Goal: Task Accomplishment & Management: Complete application form

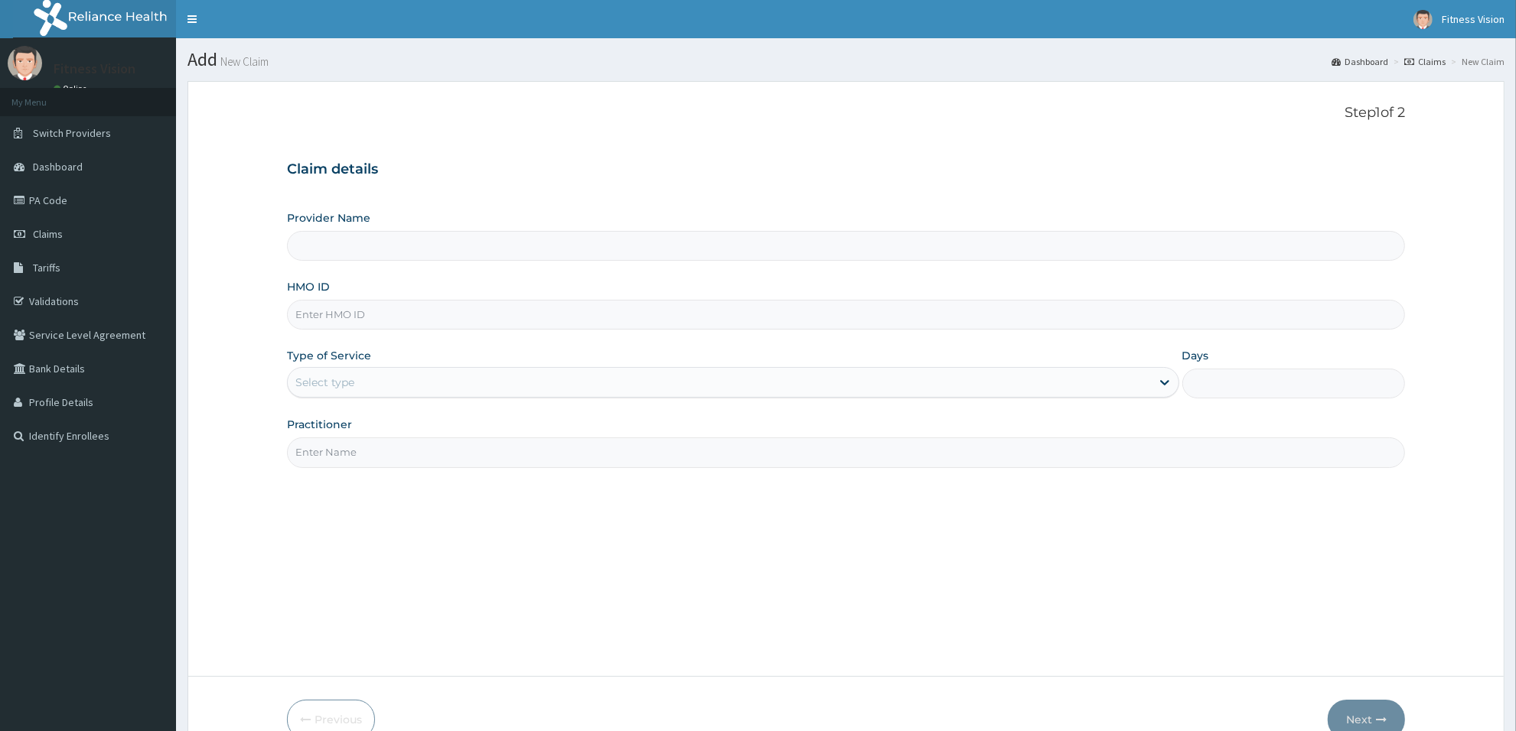
type input "Fitness Vision Gym"
type input "1"
click at [312, 316] on input "HMO ID" at bounding box center [846, 315] width 1118 height 30
type input "lti/10318/a"
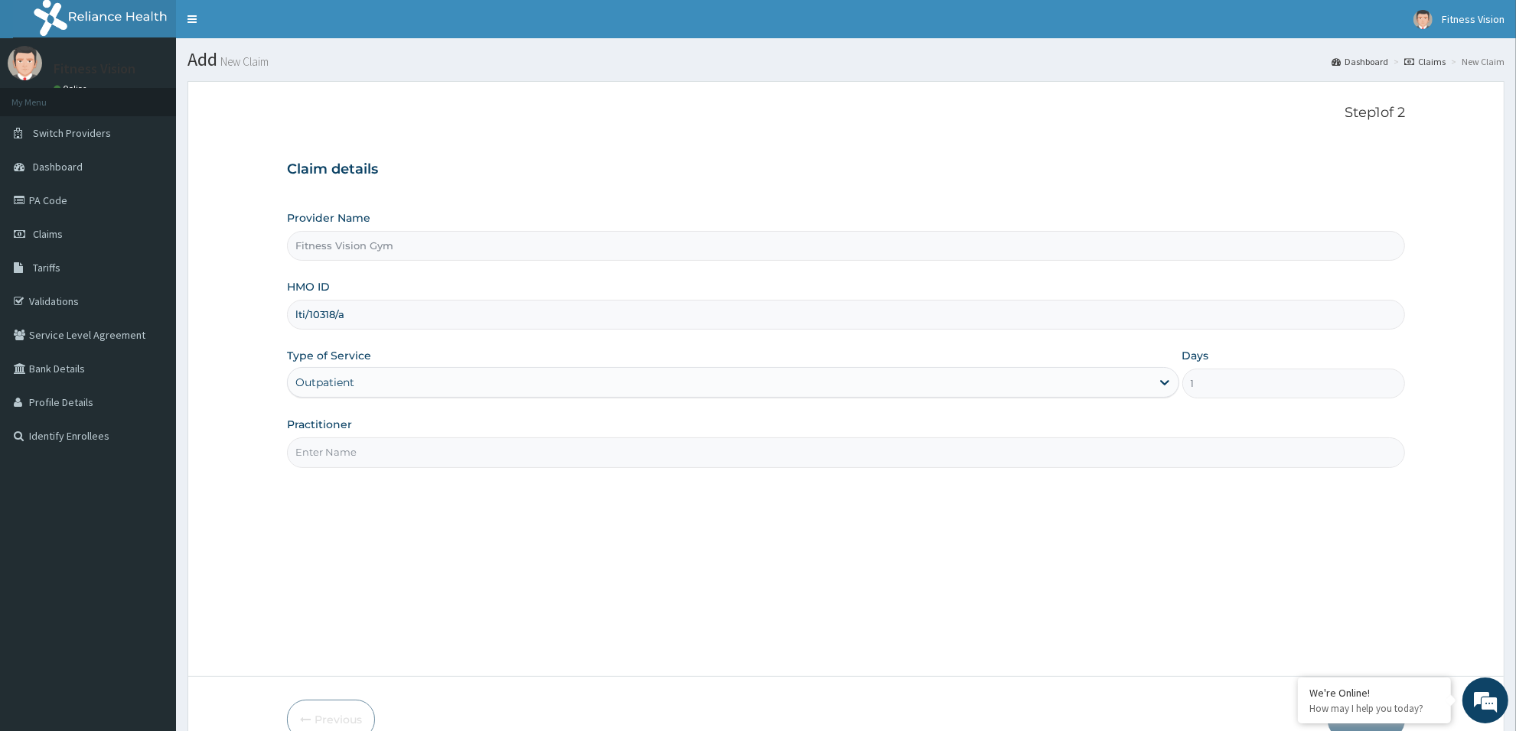
click at [448, 456] on input "Practitioner" at bounding box center [846, 453] width 1118 height 30
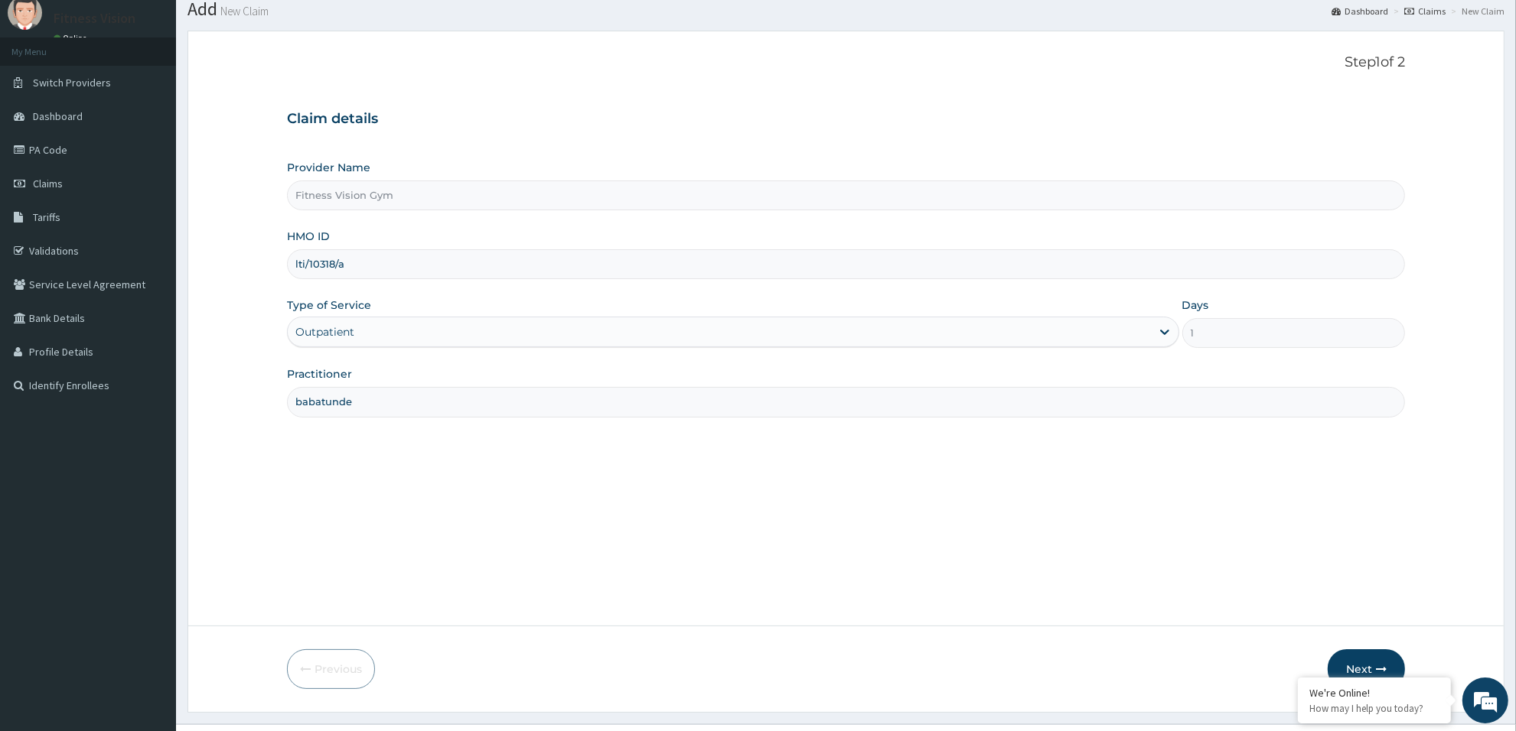
scroll to position [83, 0]
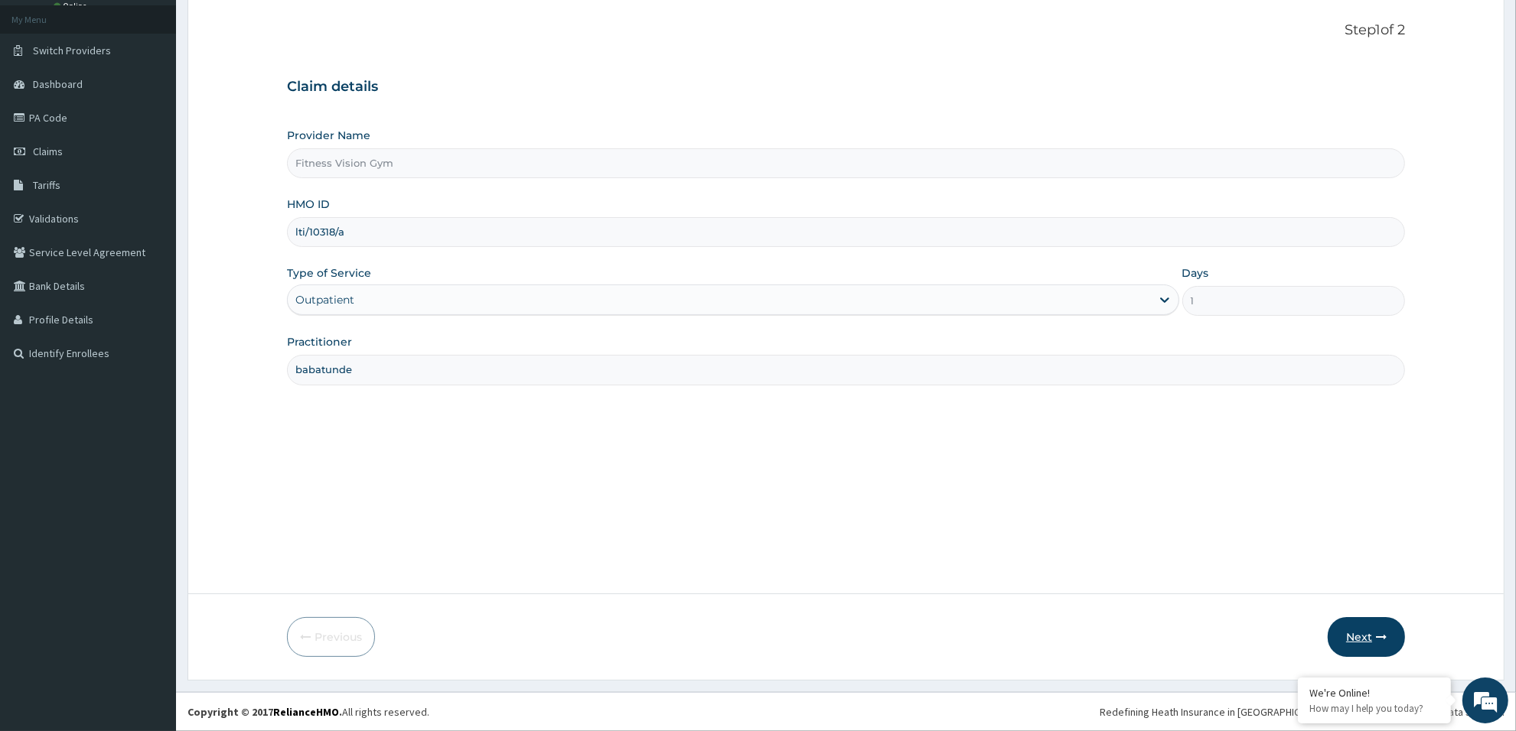
type input "babatunde"
click at [1359, 632] on button "Next" at bounding box center [1365, 637] width 77 height 40
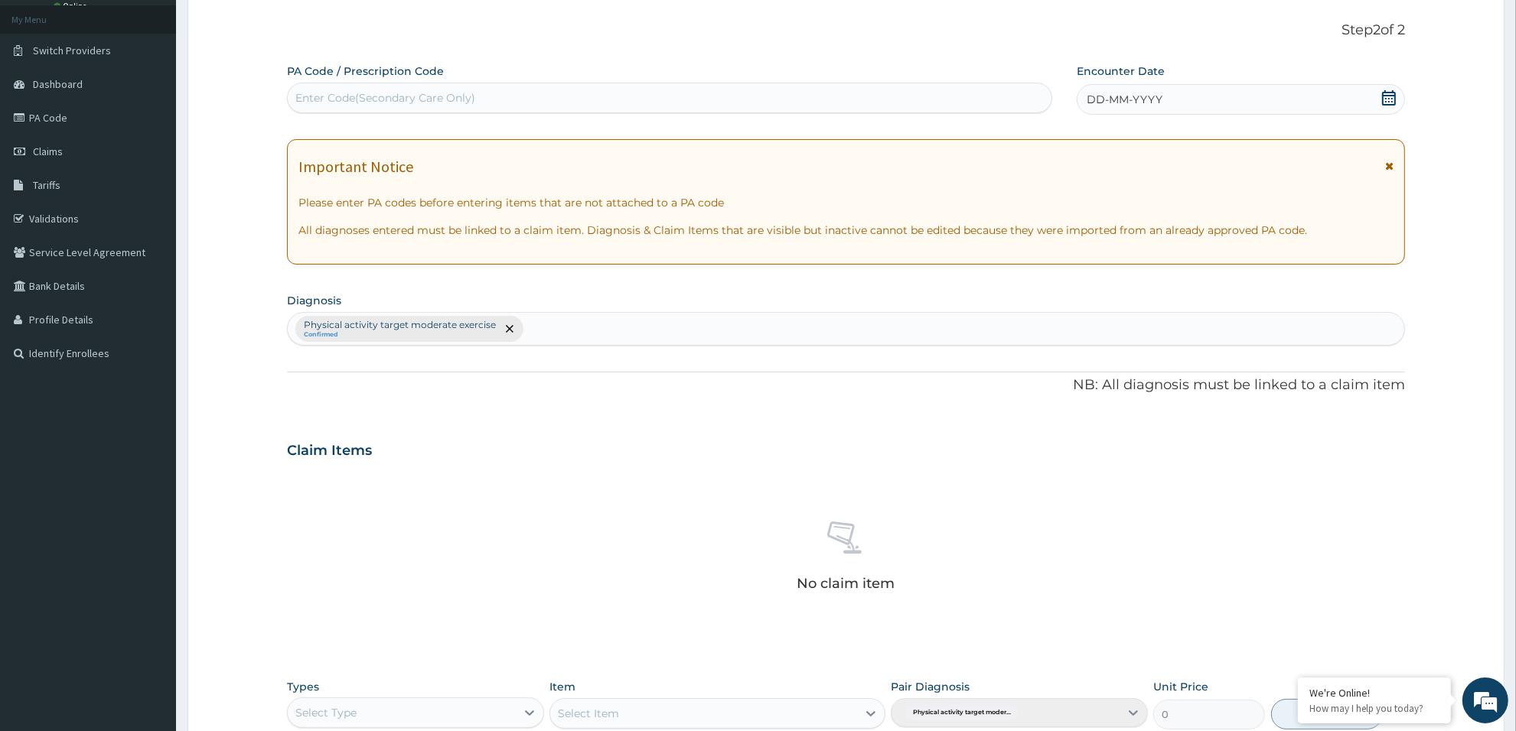
click at [904, 97] on div "Enter Code(Secondary Care Only)" at bounding box center [670, 98] width 764 height 24
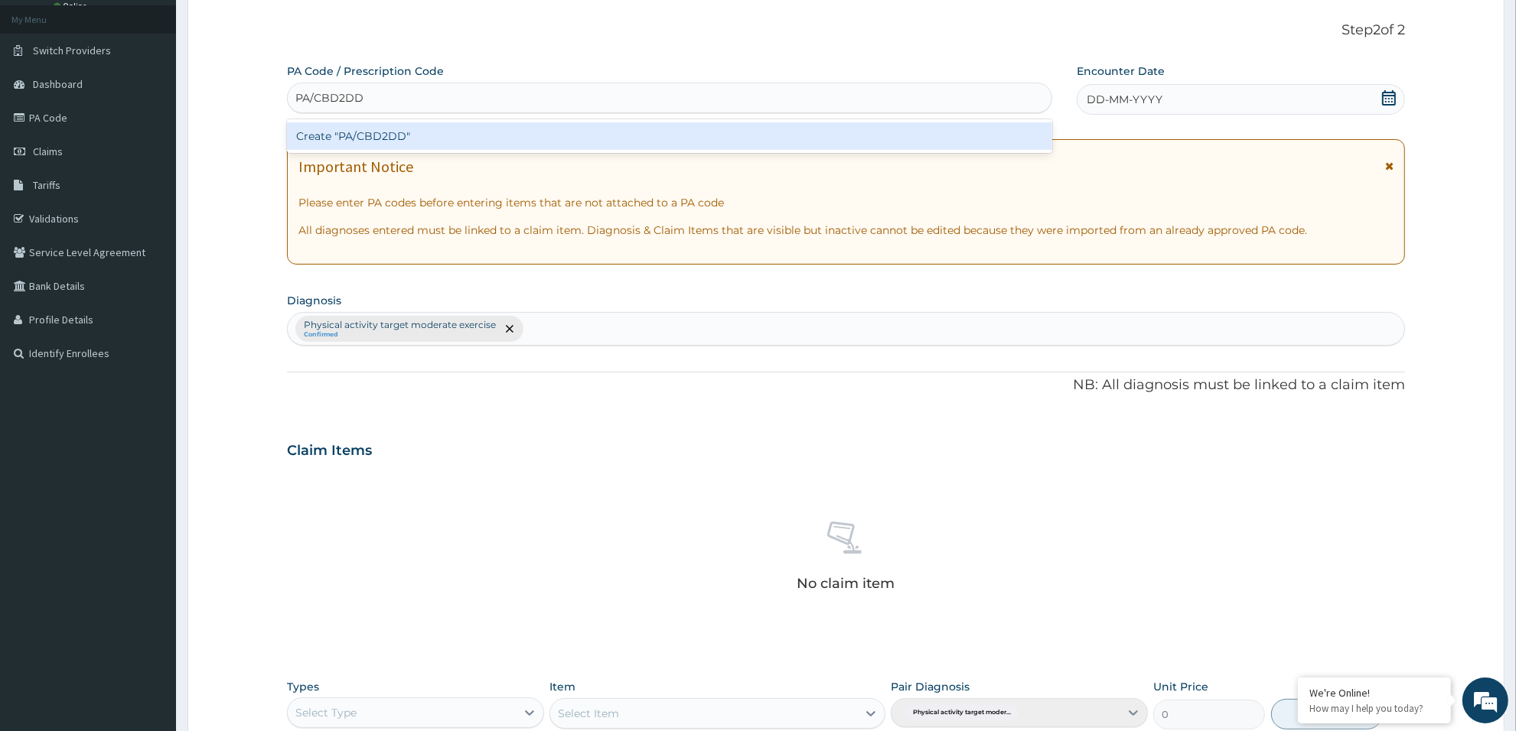
type input "PA/CBD2DD"
click at [759, 116] on div "PA Code / Prescription Code option Create "PA/CBD2DD" focused, 1 of 1. 1 result…" at bounding box center [846, 454] width 1118 height 781
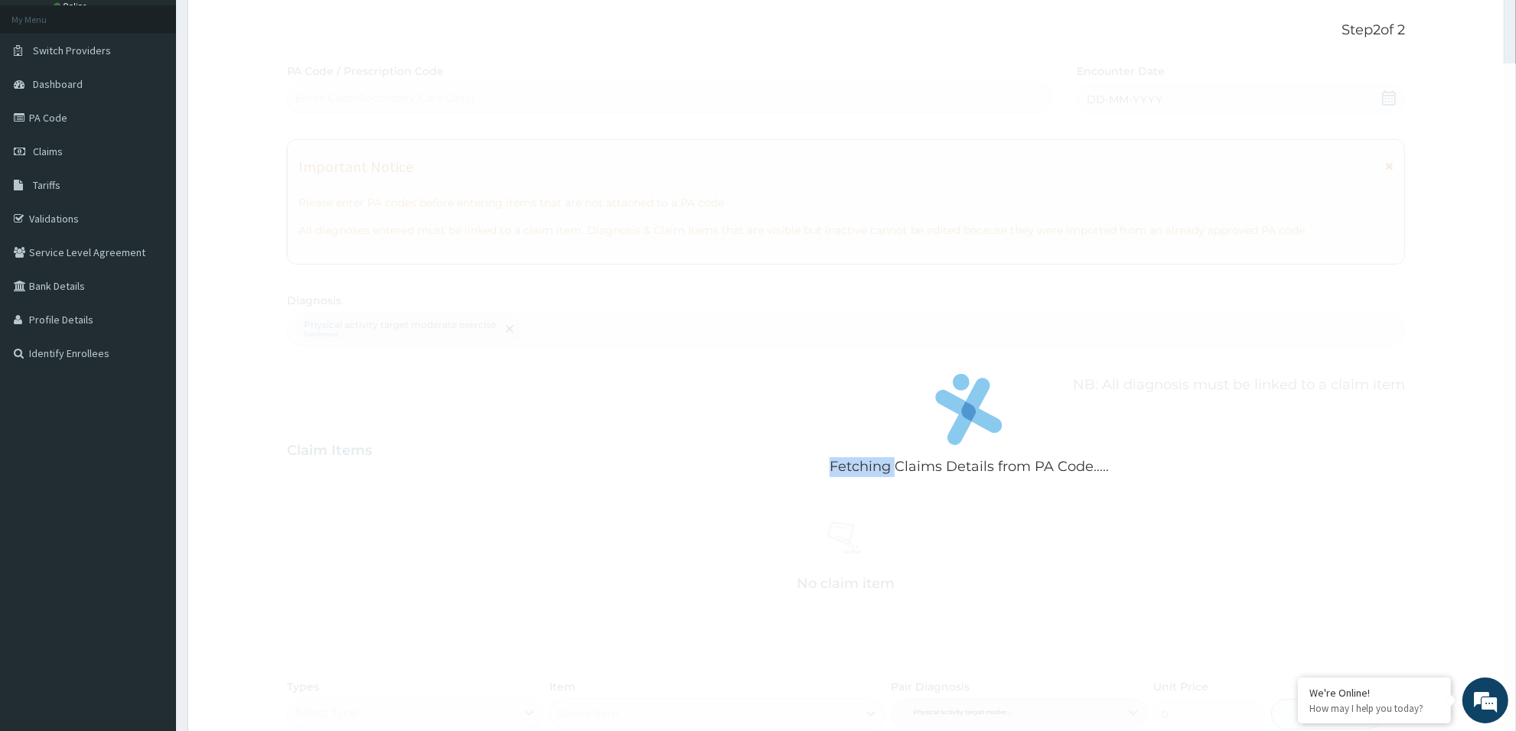
click at [759, 116] on div "Fetching Claims Details from PA Code....." at bounding box center [969, 429] width 1364 height 731
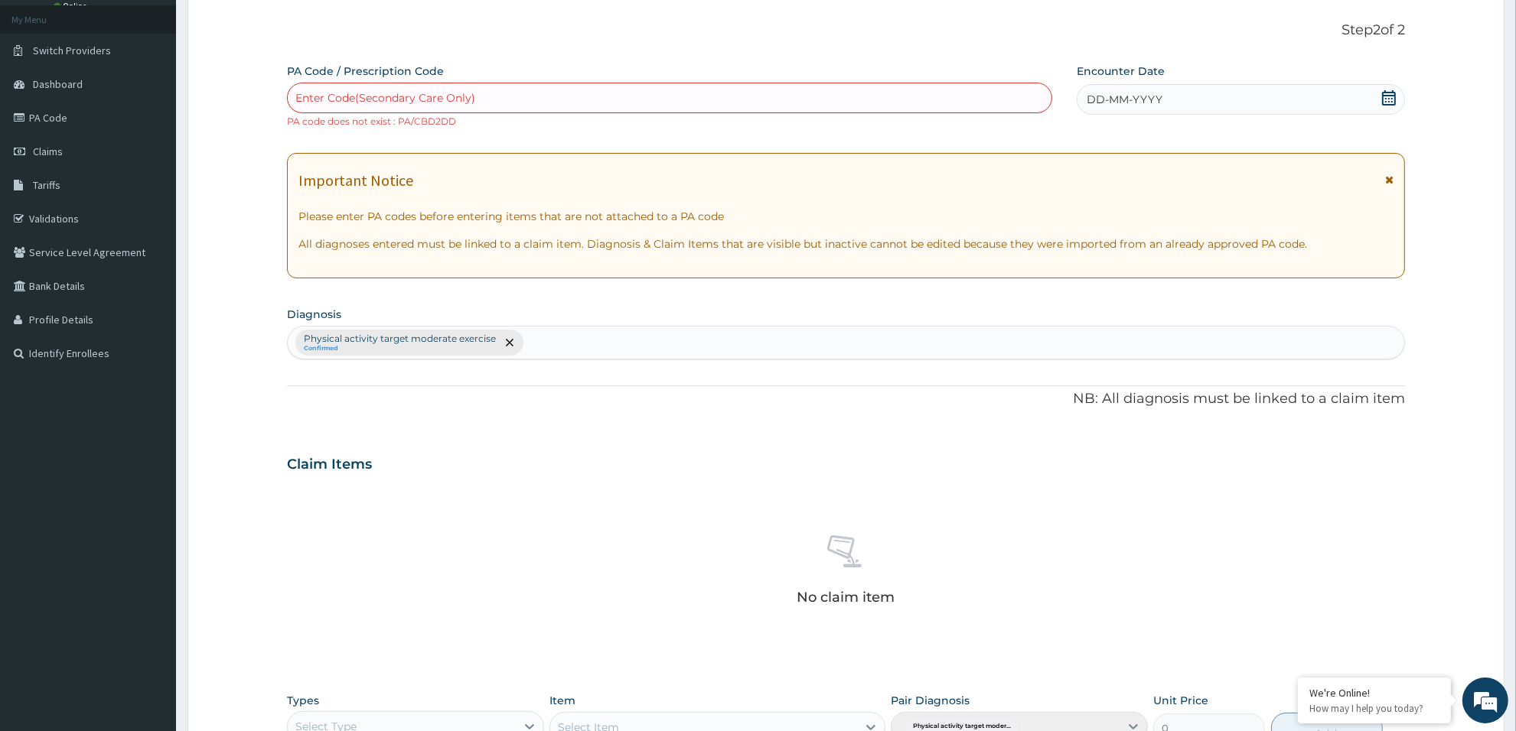
click at [775, 96] on div "Enter Code(Secondary Care Only)" at bounding box center [670, 98] width 764 height 24
type input "PA/CBE2DD"
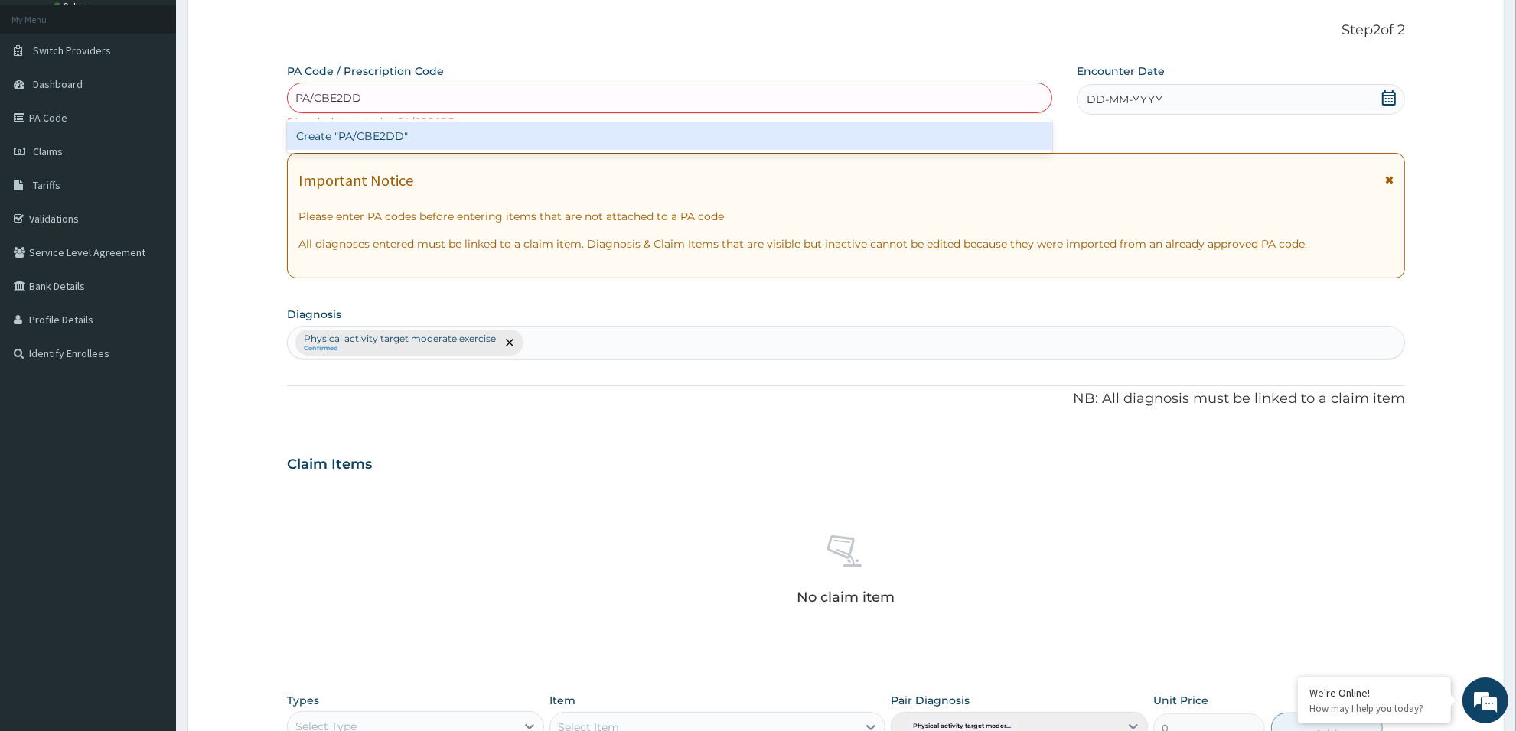
click at [876, 143] on div "Create "PA/CBE2DD"" at bounding box center [669, 136] width 765 height 28
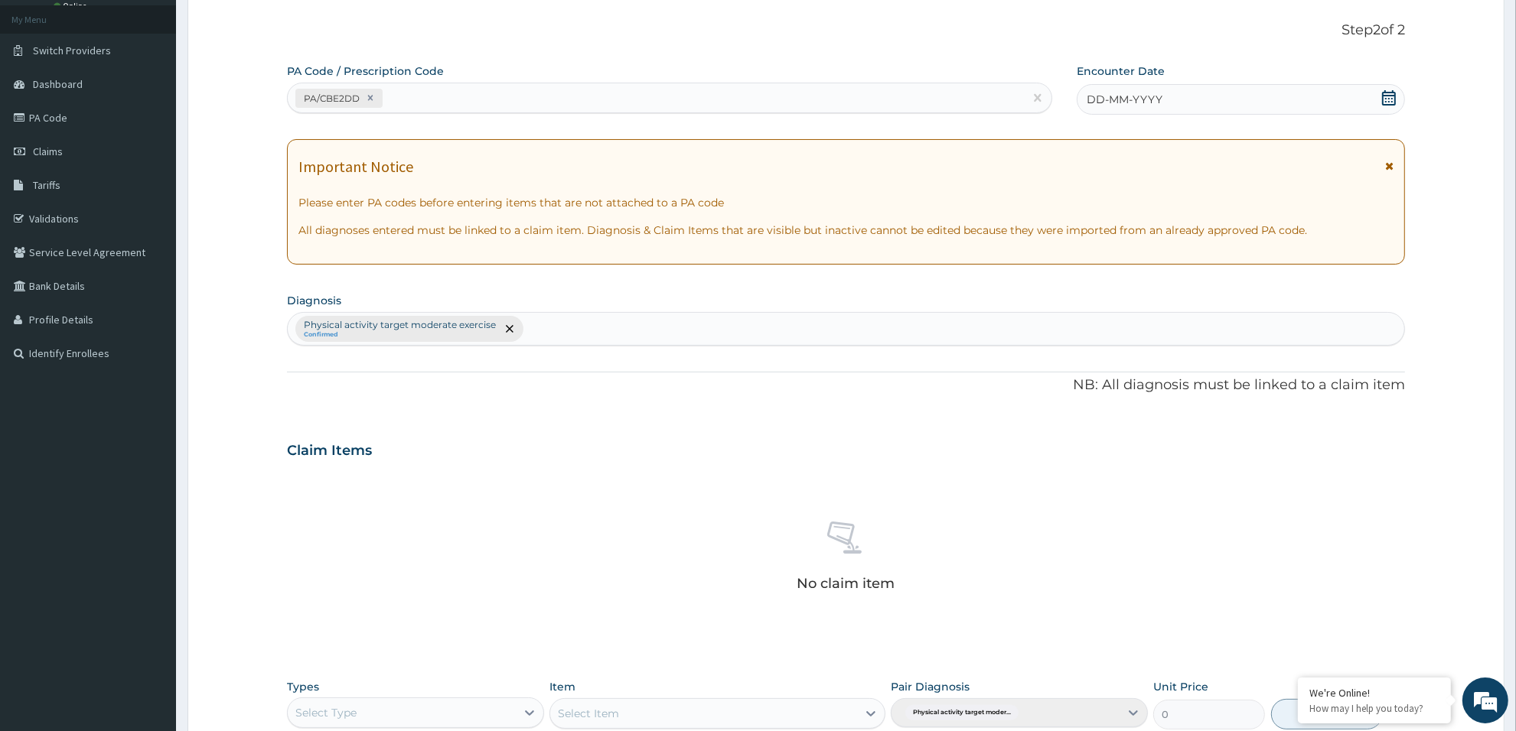
drag, startPoint x: 1383, startPoint y: 108, endPoint x: 1374, endPoint y: 115, distance: 10.9
click at [1374, 115] on div "PA Code / Prescription Code PA/CBE2DD Encounter Date DD-MM-YYYY Important Notic…" at bounding box center [846, 454] width 1118 height 781
click at [1390, 93] on icon at bounding box center [1389, 97] width 14 height 15
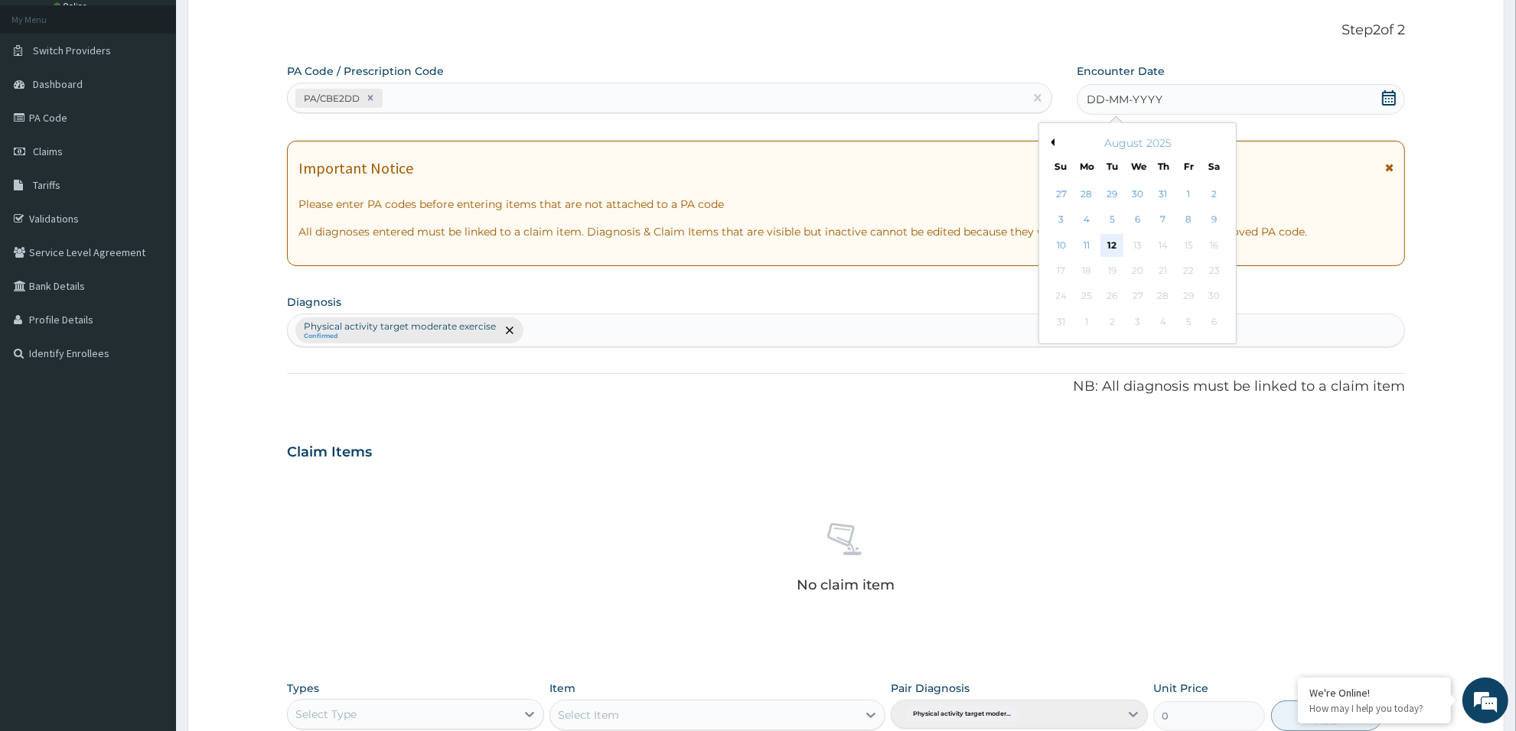
click at [1113, 245] on div "12" at bounding box center [1112, 245] width 23 height 23
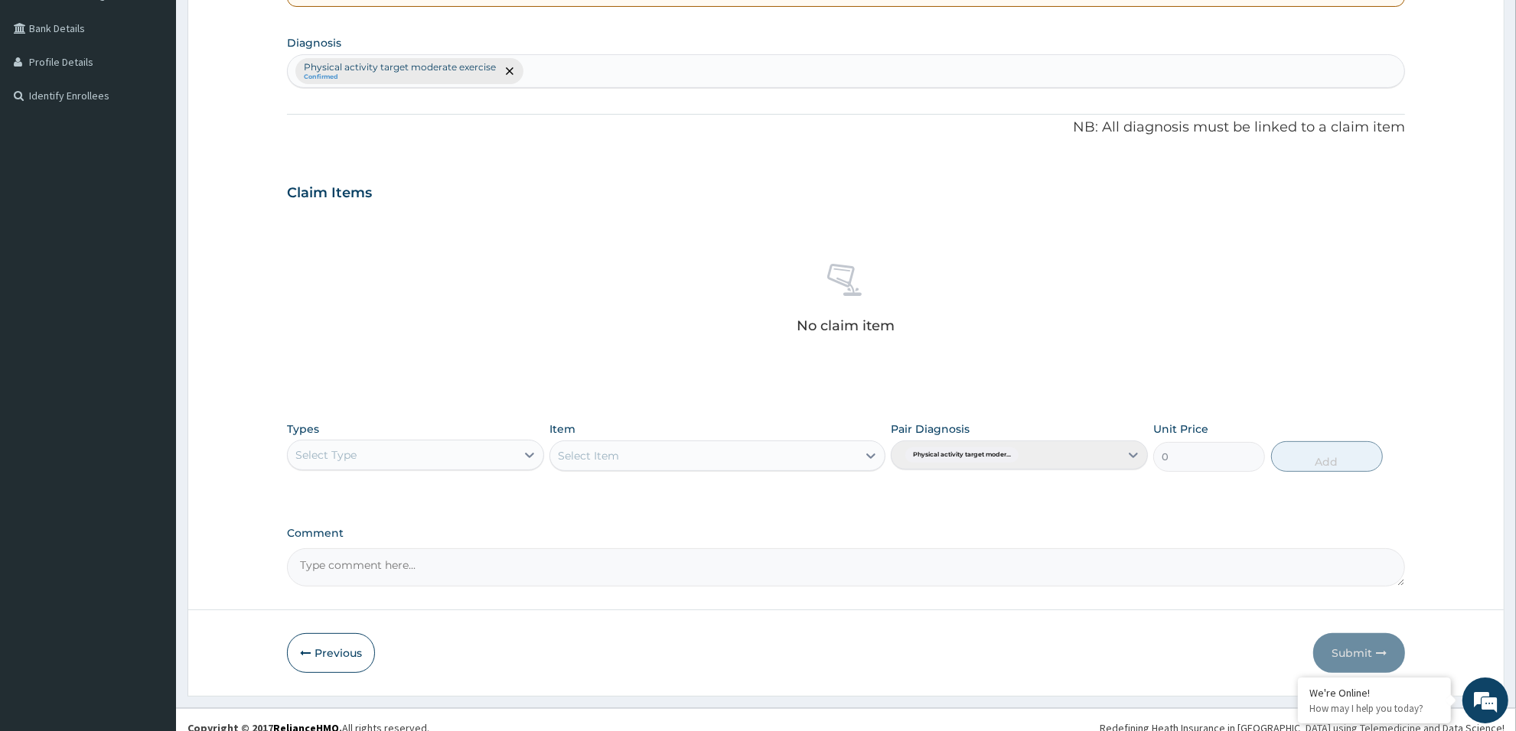
scroll to position [357, 0]
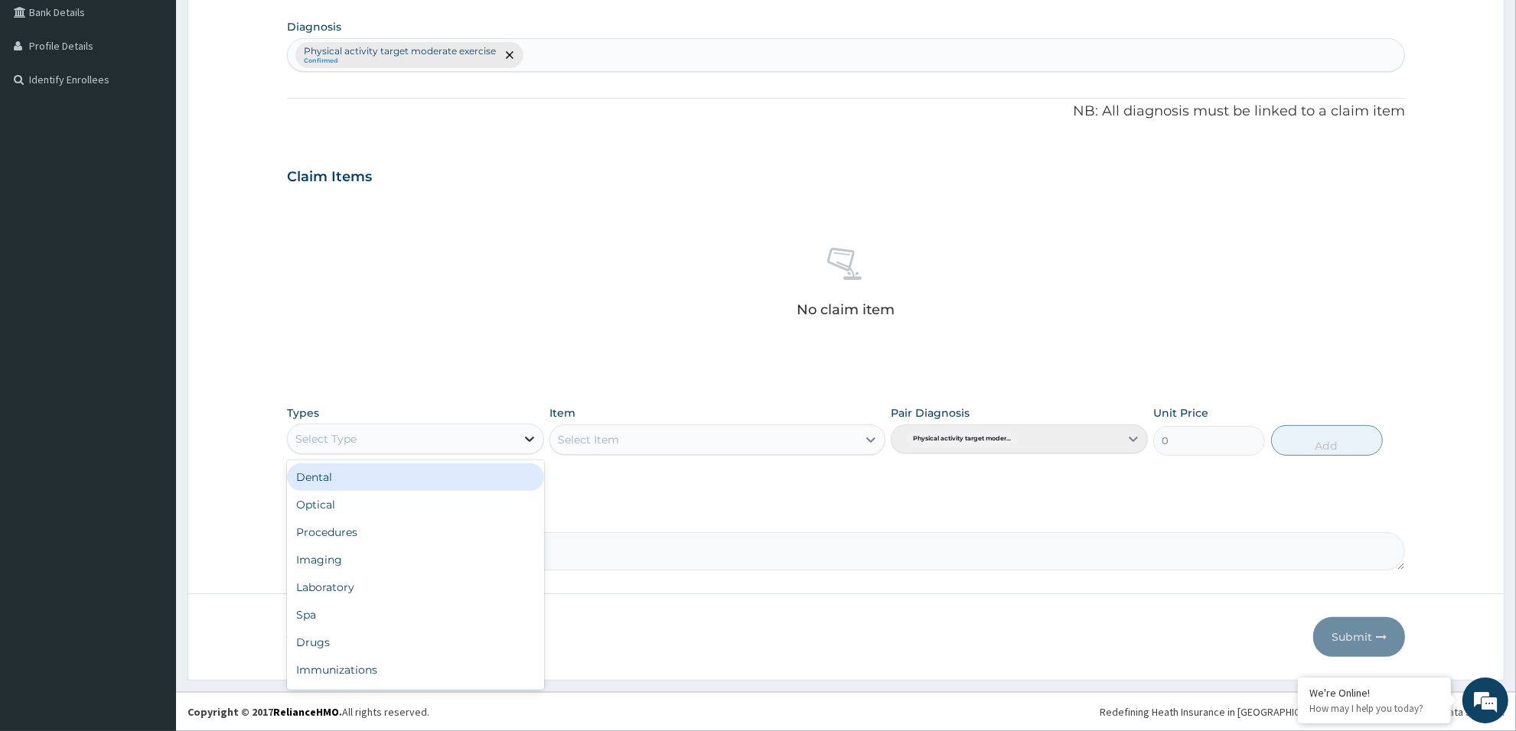
drag, startPoint x: 517, startPoint y: 432, endPoint x: 524, endPoint y: 437, distance: 8.3
click at [524, 437] on div at bounding box center [530, 439] width 28 height 28
type input "gym"
click at [497, 484] on div "Gym" at bounding box center [415, 478] width 257 height 28
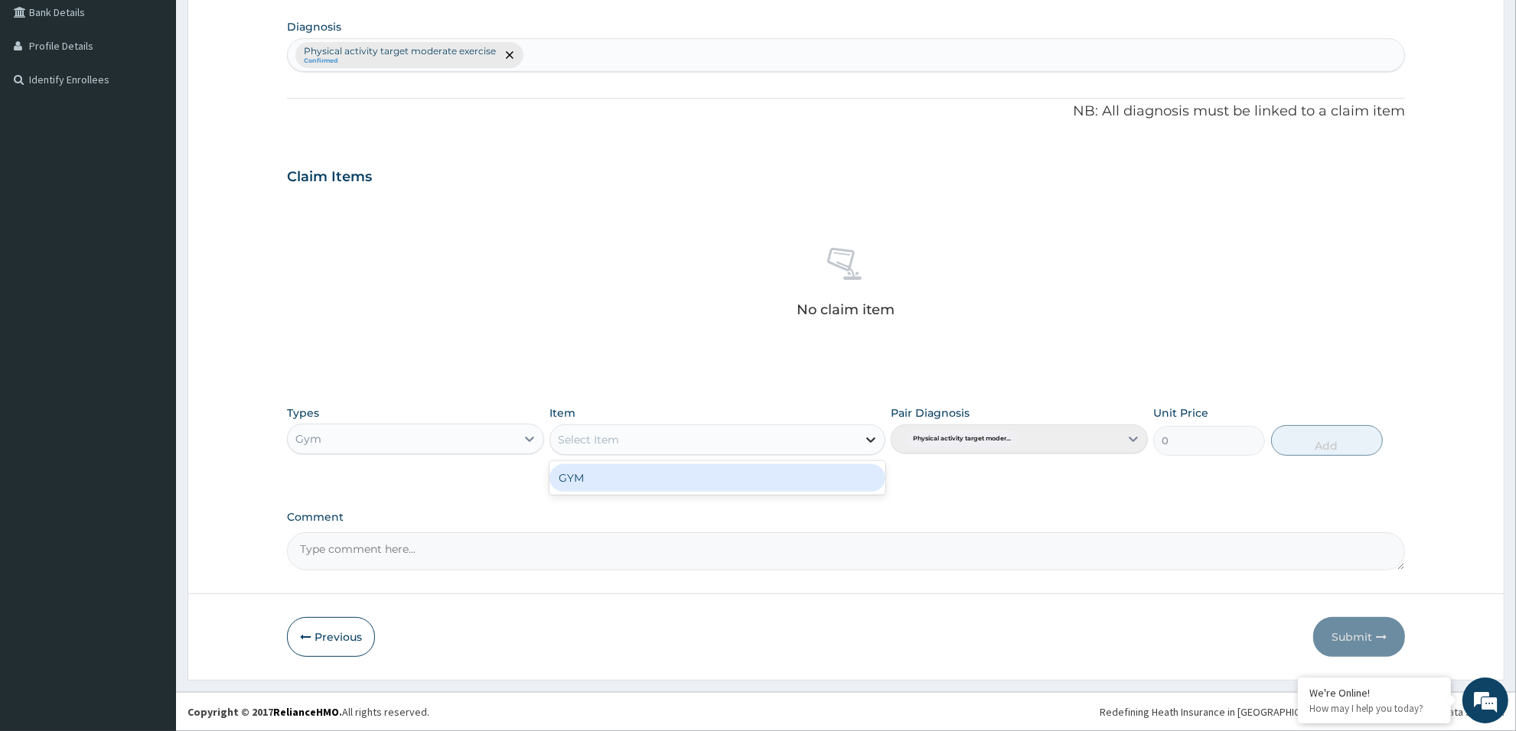
click at [871, 435] on icon at bounding box center [870, 439] width 15 height 15
click at [861, 480] on div "GYM" at bounding box center [716, 478] width 335 height 28
click at [1327, 435] on button "Add" at bounding box center [1327, 440] width 112 height 31
type input "0"
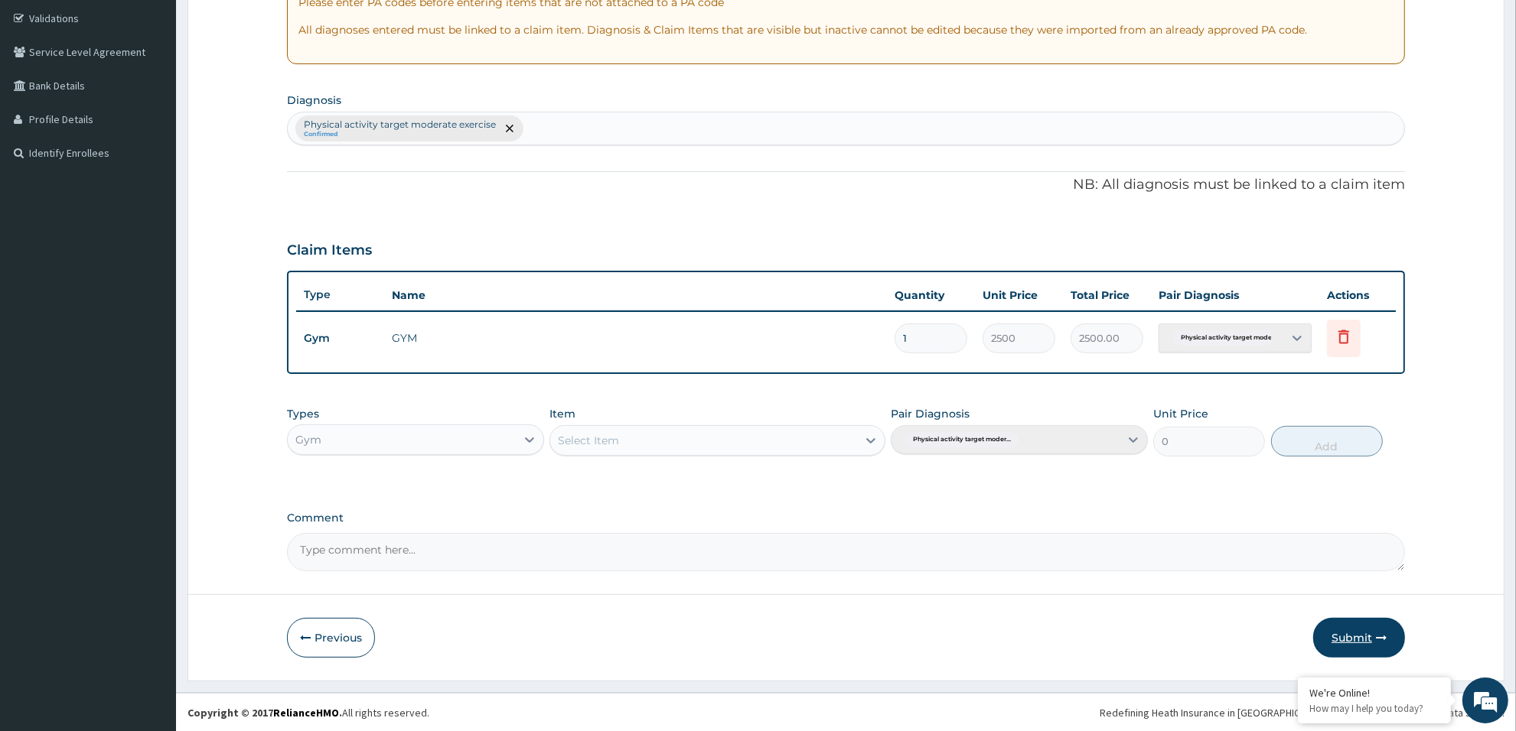
click at [1347, 644] on button "Submit" at bounding box center [1359, 638] width 92 height 40
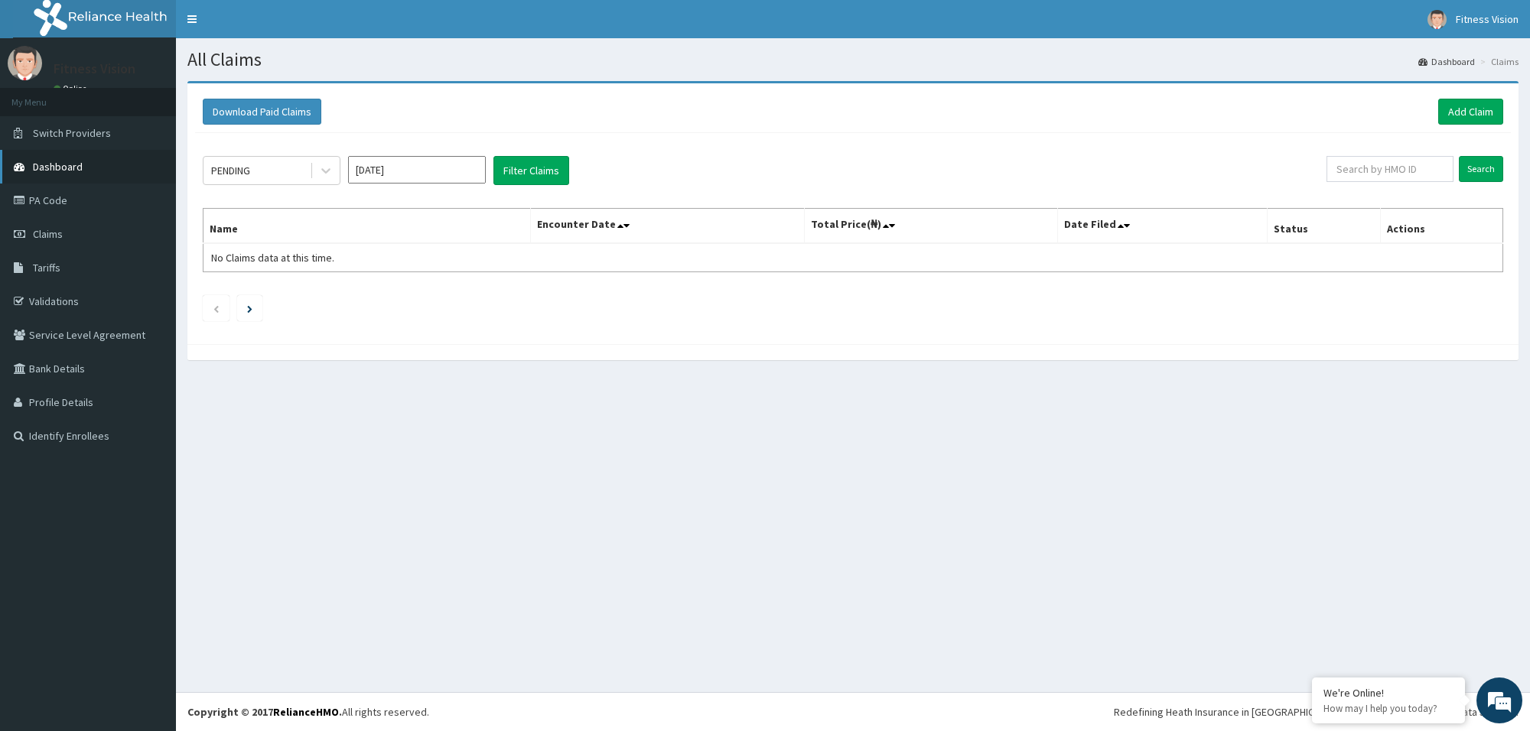
click at [54, 161] on span "Dashboard" at bounding box center [58, 167] width 50 height 14
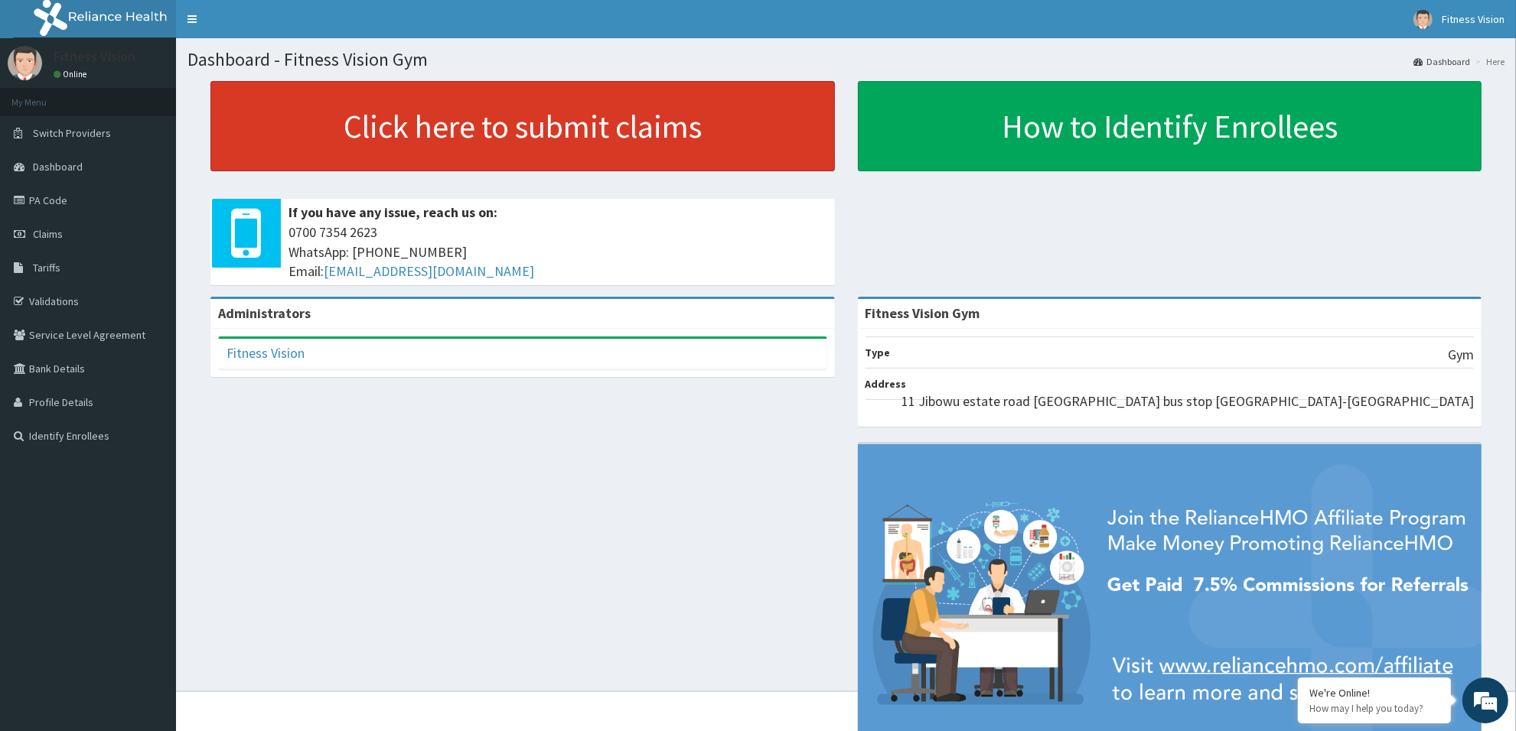
click at [265, 136] on link "Click here to submit claims" at bounding box center [522, 126] width 624 height 90
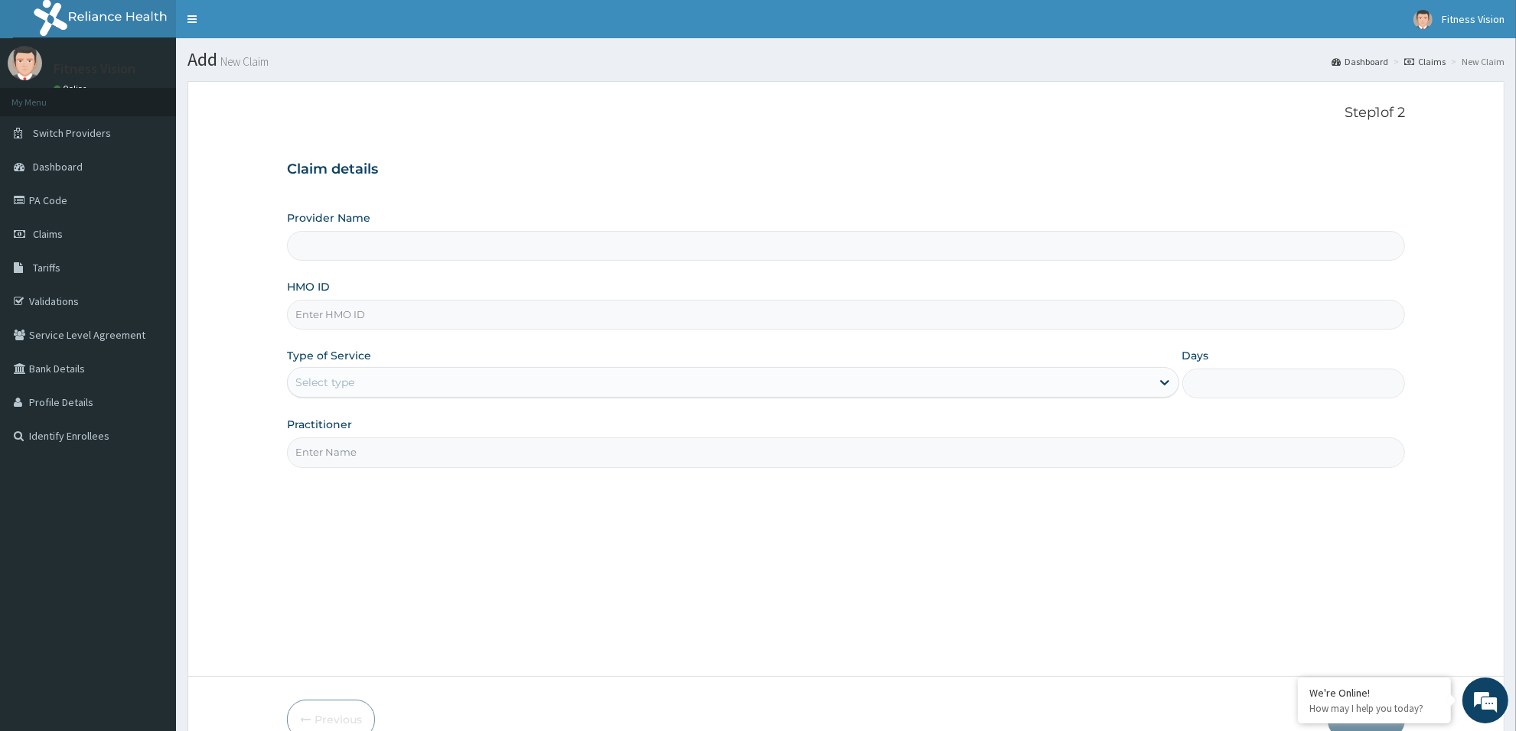
type input "Fitness Vision Gym"
type input "1"
click at [319, 320] on input "HMO ID" at bounding box center [846, 315] width 1118 height 30
type input "pay/10194/a"
click at [349, 449] on input "Practitioner" at bounding box center [846, 453] width 1118 height 30
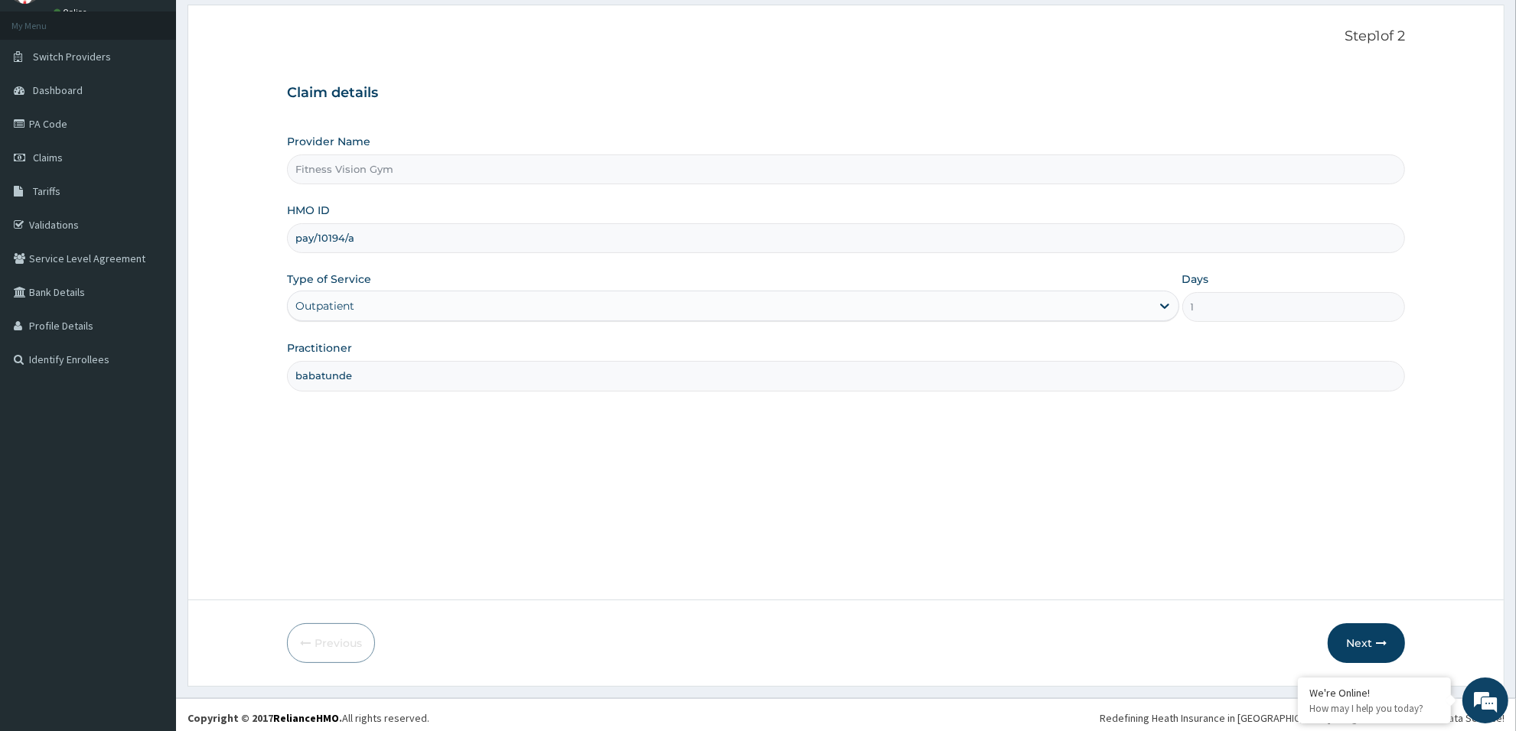
scroll to position [83, 0]
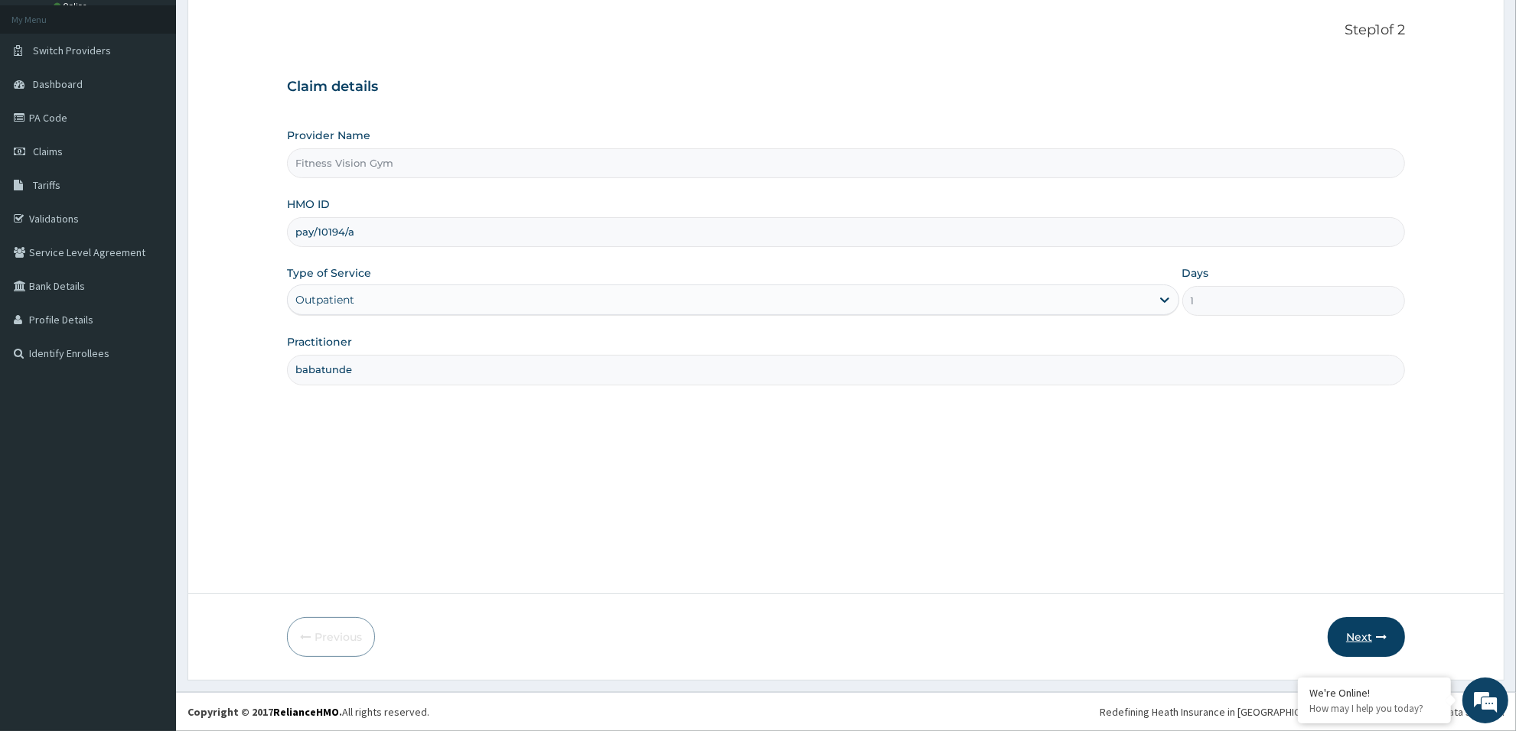
type input "babatunde"
click at [1370, 641] on button "Next" at bounding box center [1365, 637] width 77 height 40
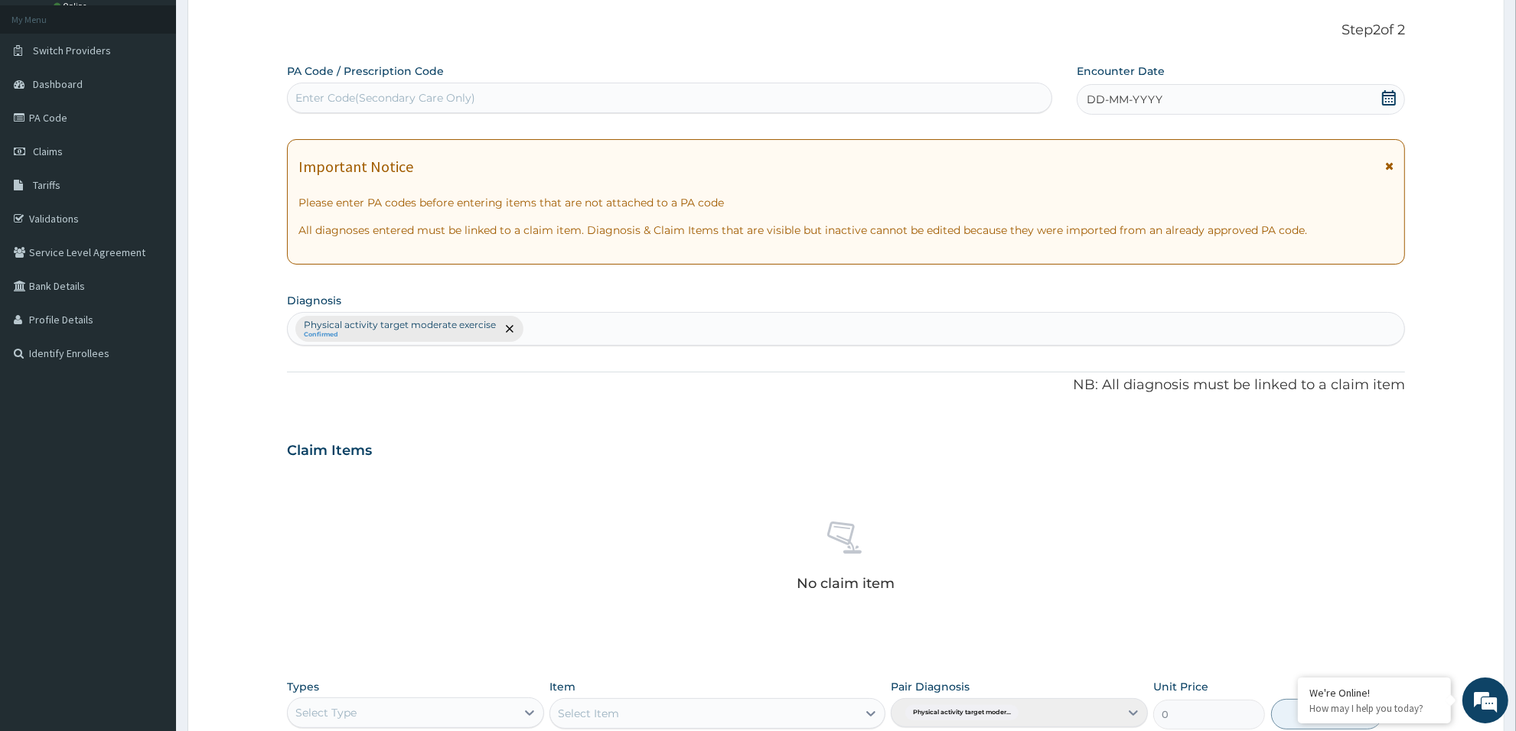
click at [629, 100] on div "Enter Code(Secondary Care Only)" at bounding box center [670, 98] width 764 height 24
type input "PA/B1322E"
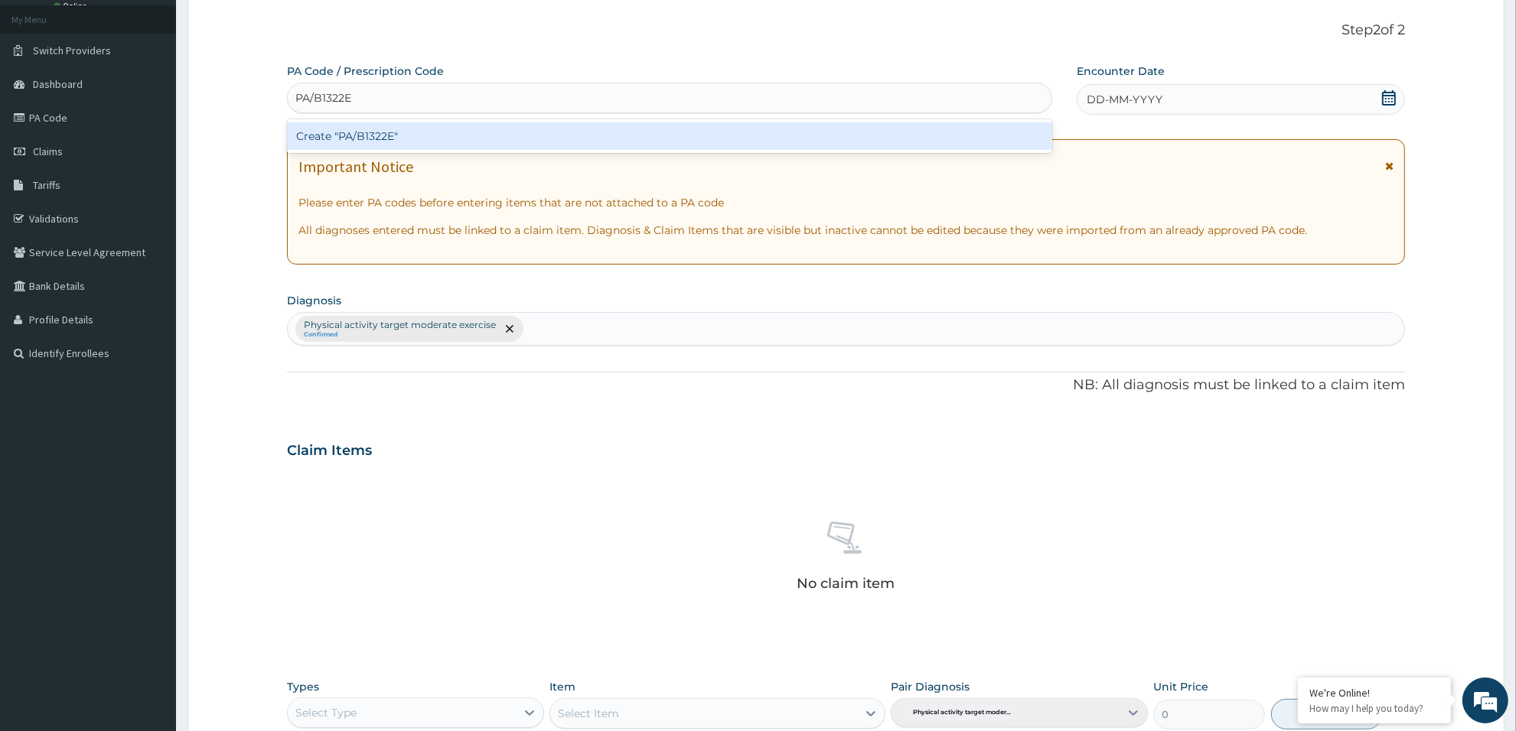
click at [607, 142] on div "Create "PA/B1322E"" at bounding box center [669, 136] width 765 height 28
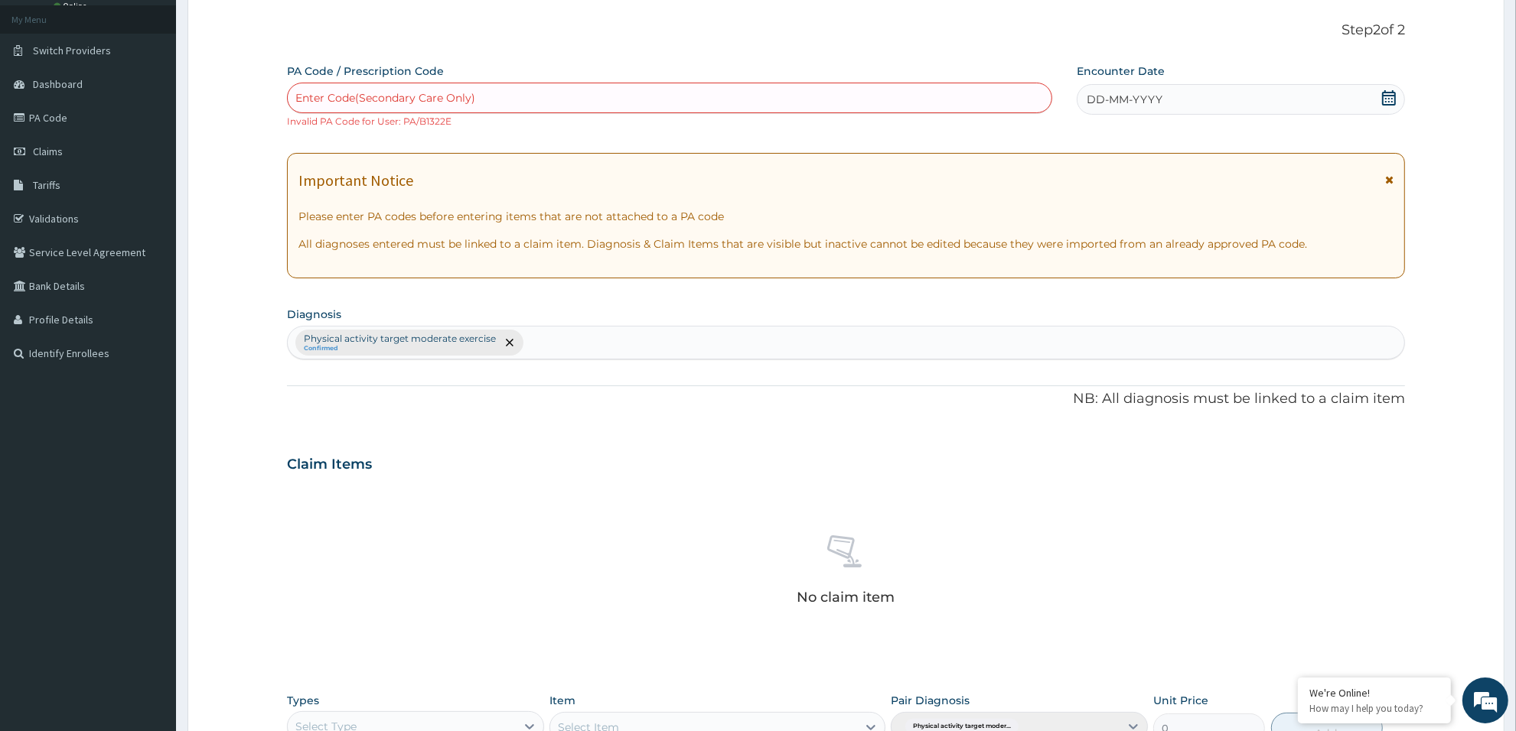
click at [528, 93] on div "Enter Code(Secondary Care Only)" at bounding box center [670, 98] width 764 height 24
type input "PA/B1322E"
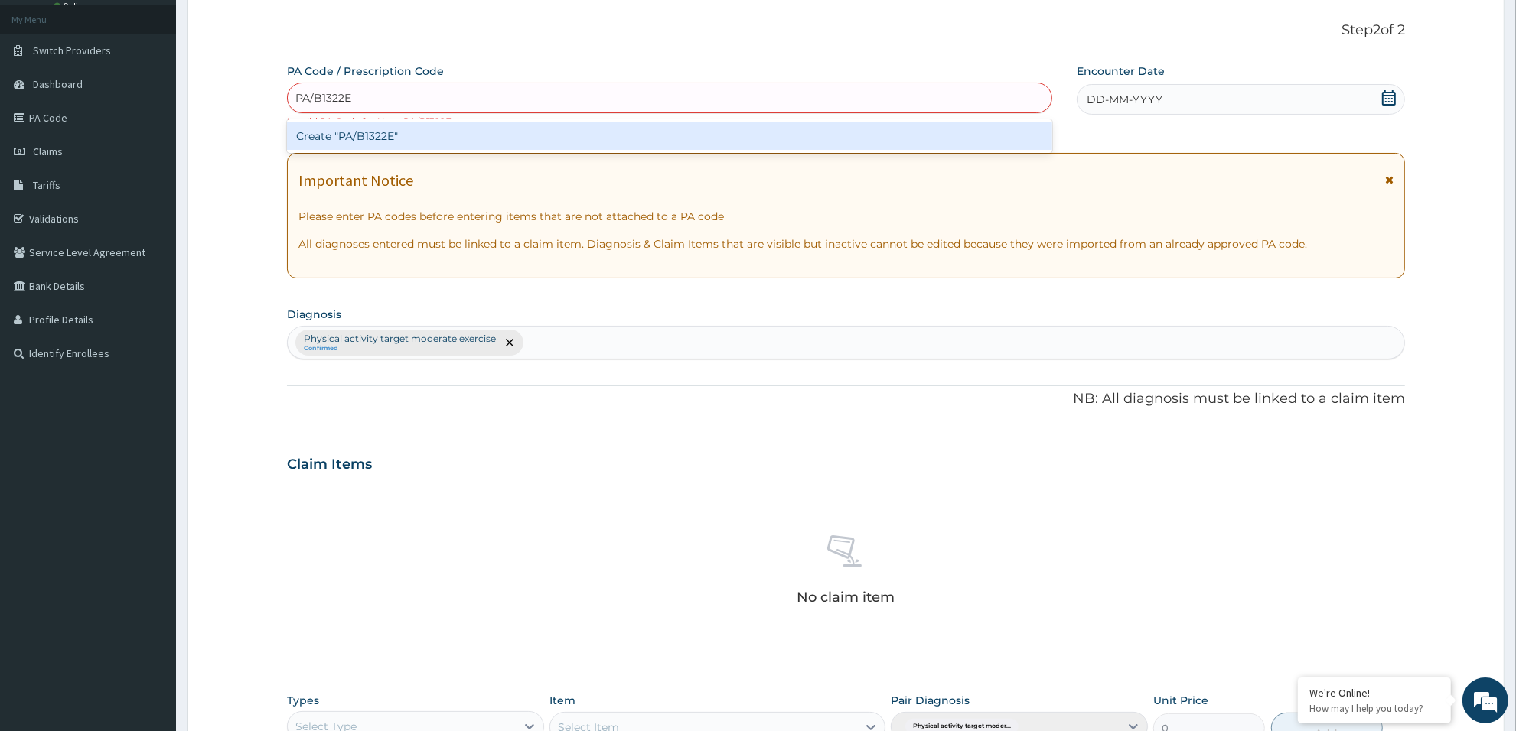
click at [513, 122] on div "Create "PA/B1322E"" at bounding box center [669, 136] width 765 height 28
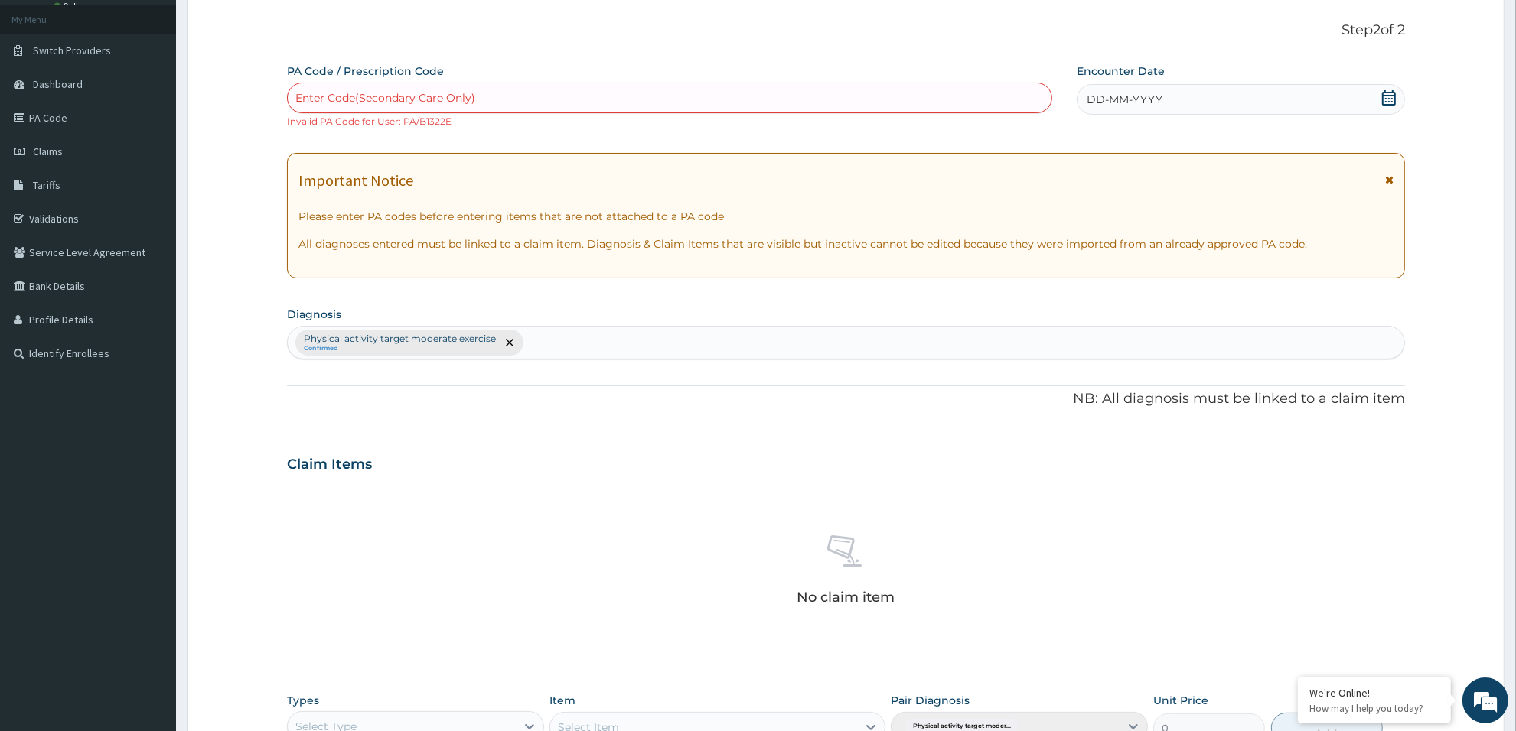
click at [484, 90] on div "Enter Code(Secondary Care Only)" at bounding box center [670, 98] width 764 height 24
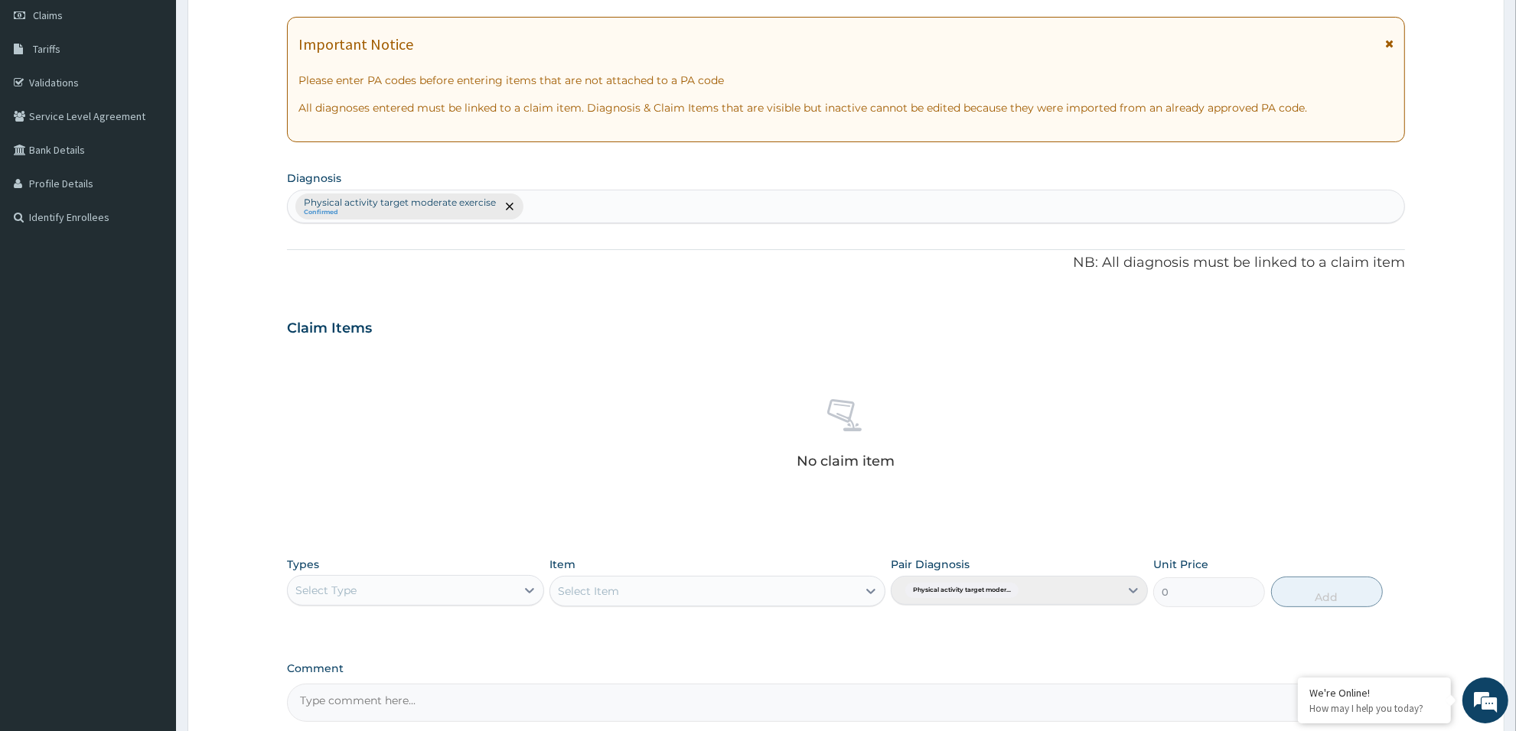
scroll to position [236, 0]
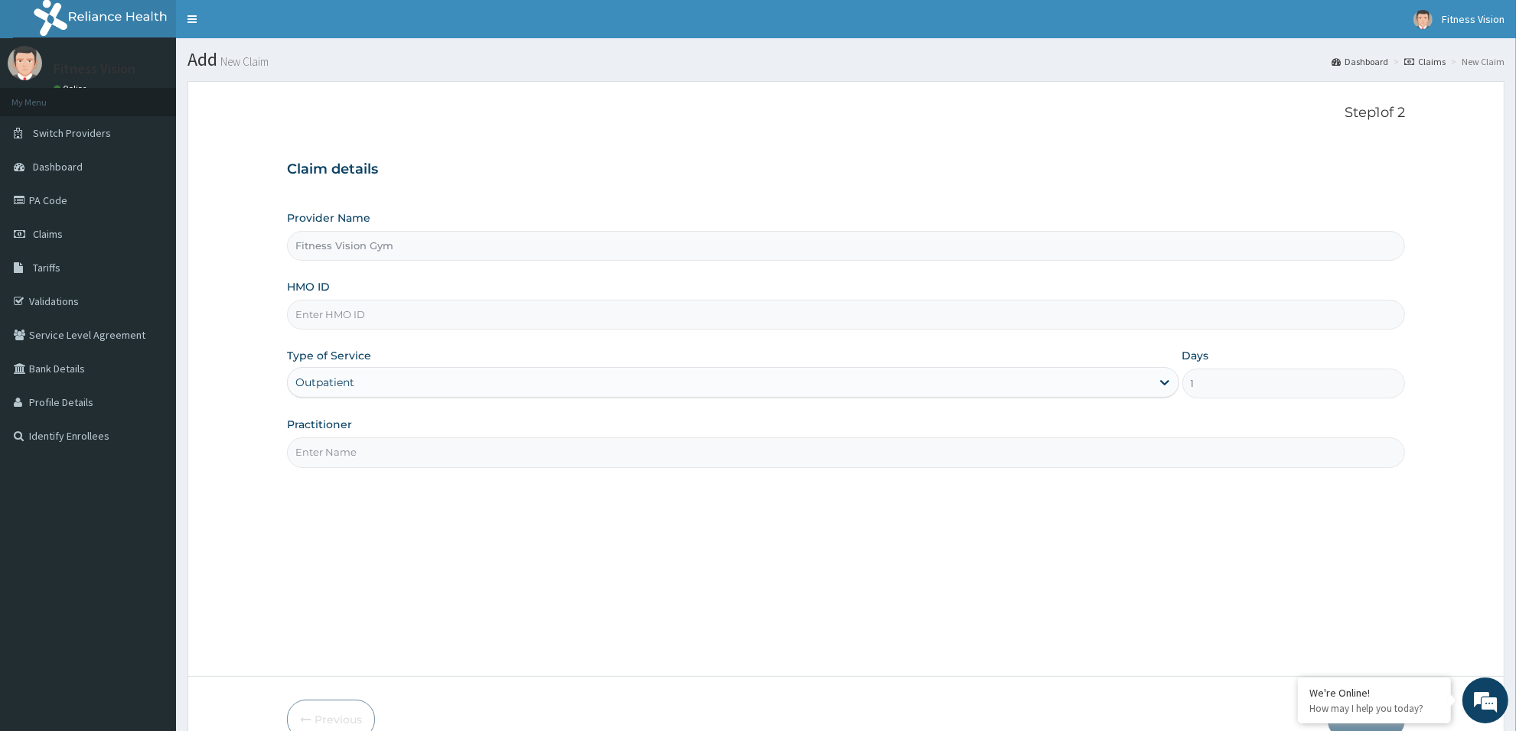
click at [372, 314] on input "HMO ID" at bounding box center [846, 315] width 1118 height 30
type input "pay/10194/b"
click at [322, 453] on input "Practitioner" at bounding box center [846, 453] width 1118 height 30
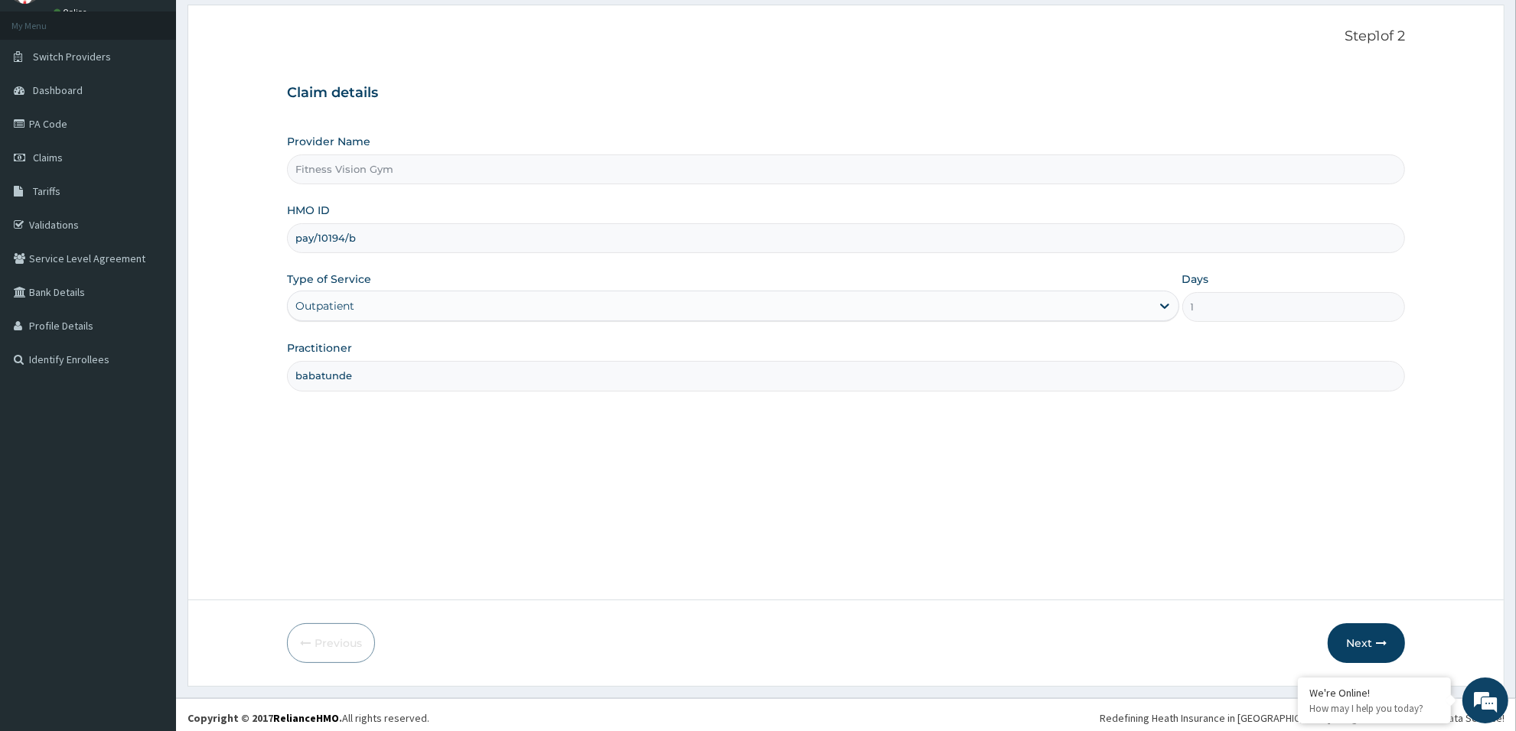
scroll to position [83, 0]
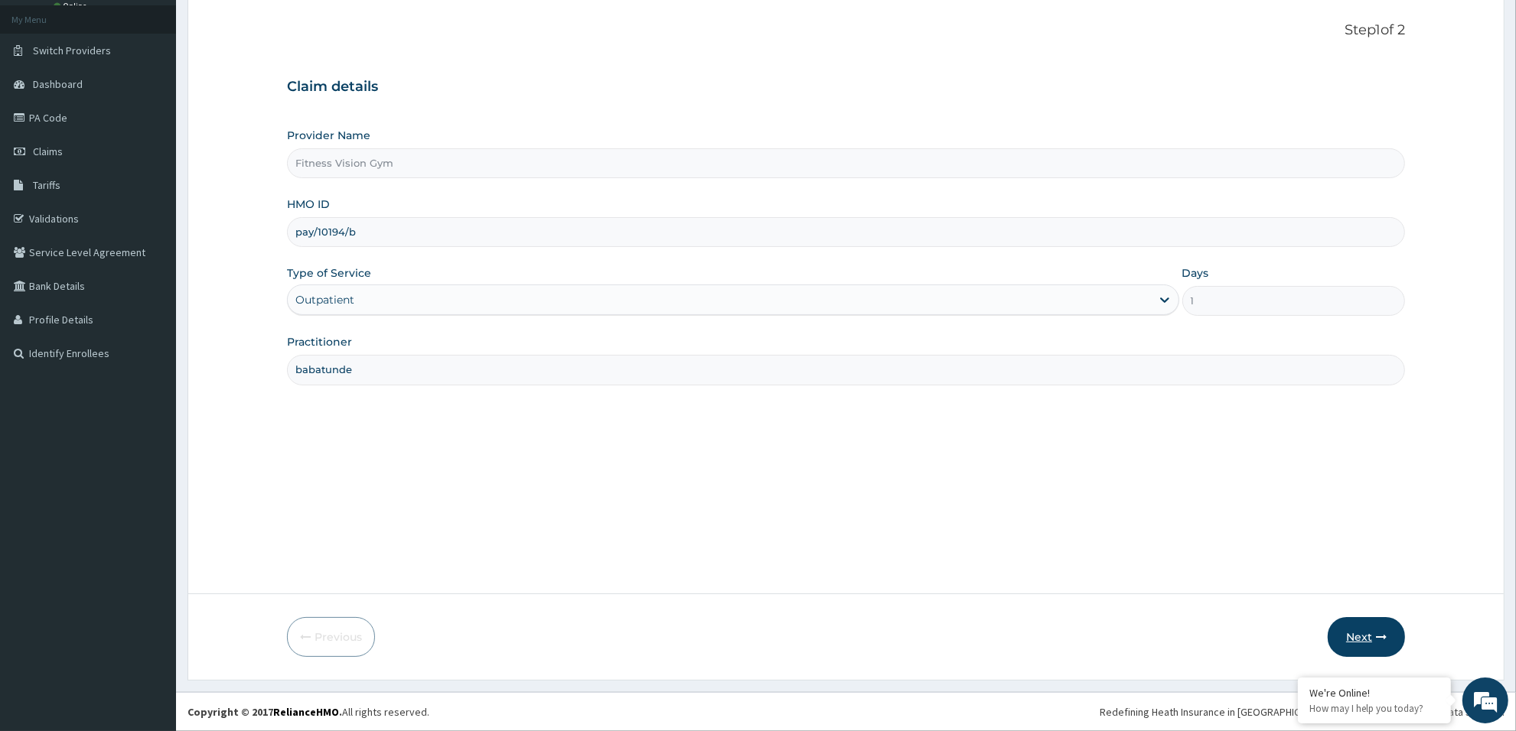
type input "babatunde"
click at [1383, 637] on icon "button" at bounding box center [1381, 637] width 11 height 11
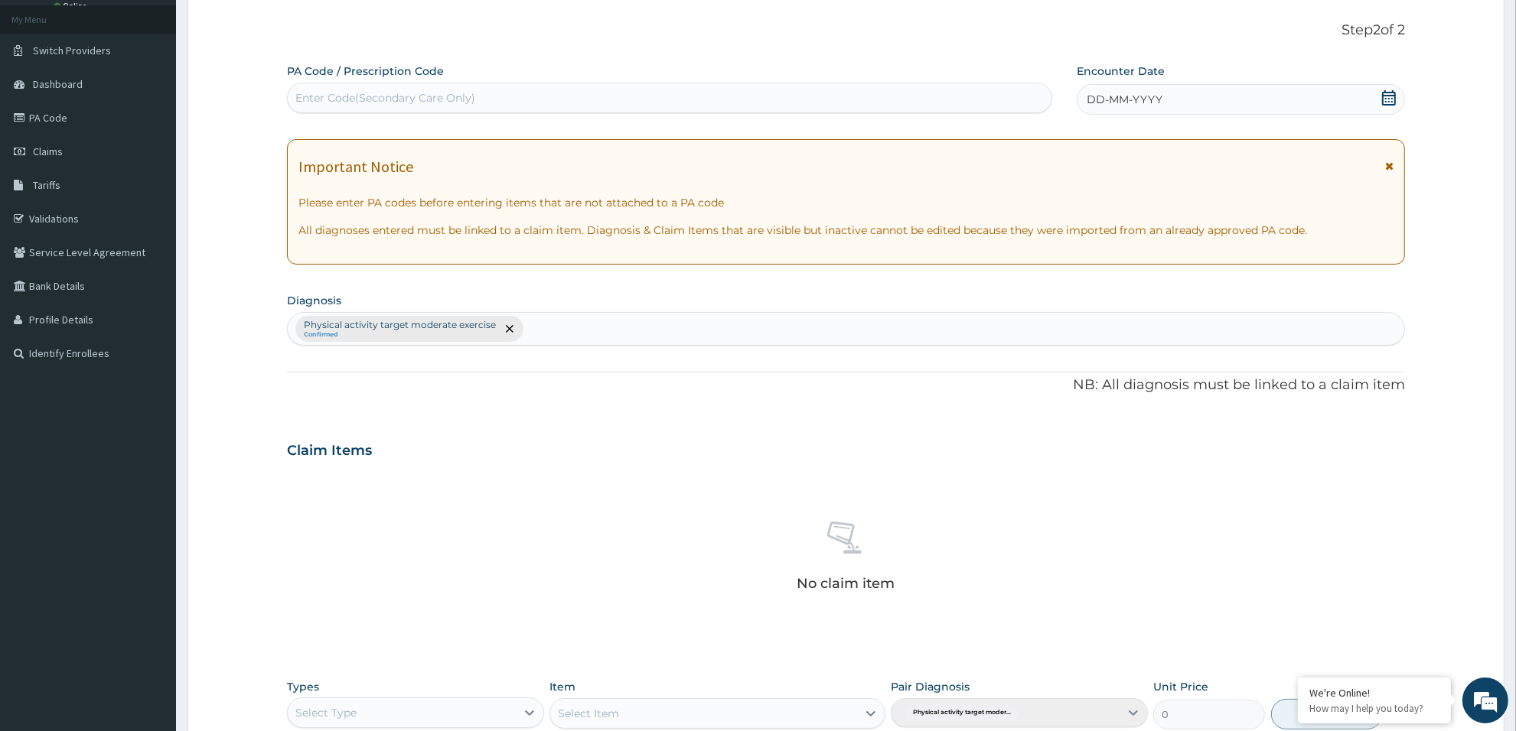
click at [932, 96] on div "Enter Code(Secondary Care Only)" at bounding box center [670, 98] width 764 height 24
type input "PA/B1322E"
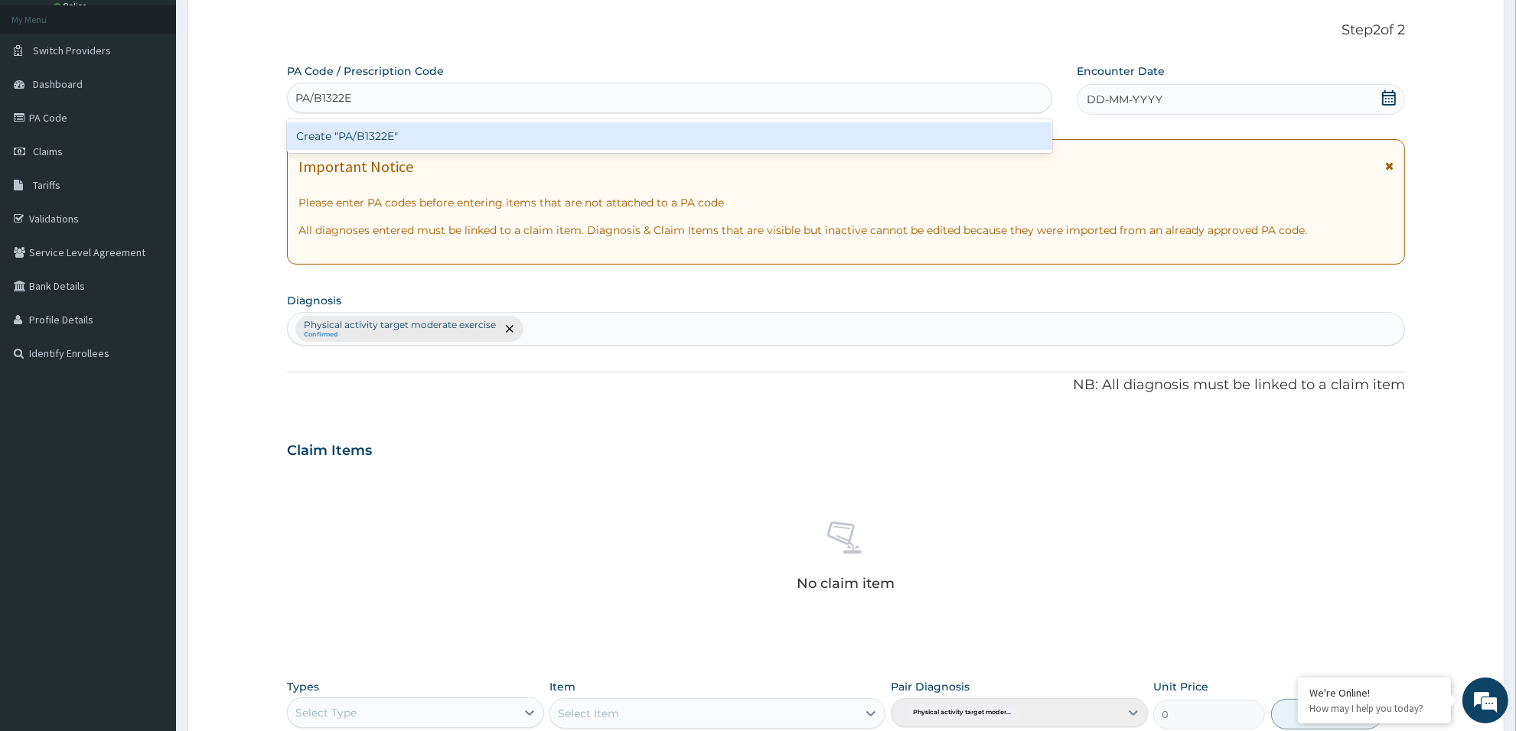
click at [881, 138] on div "Create "PA/B1322E"" at bounding box center [669, 136] width 765 height 28
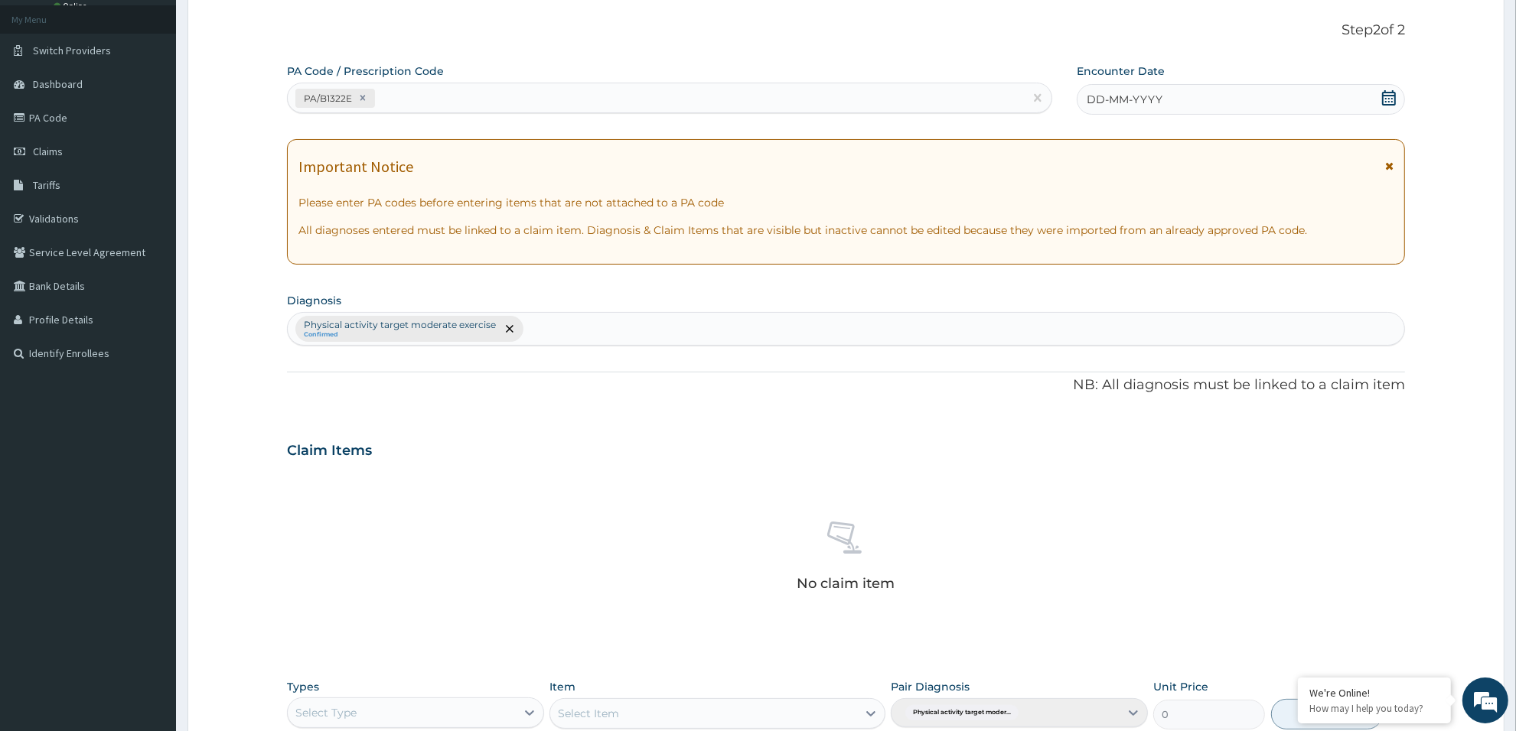
click at [1394, 96] on icon at bounding box center [1389, 97] width 14 height 15
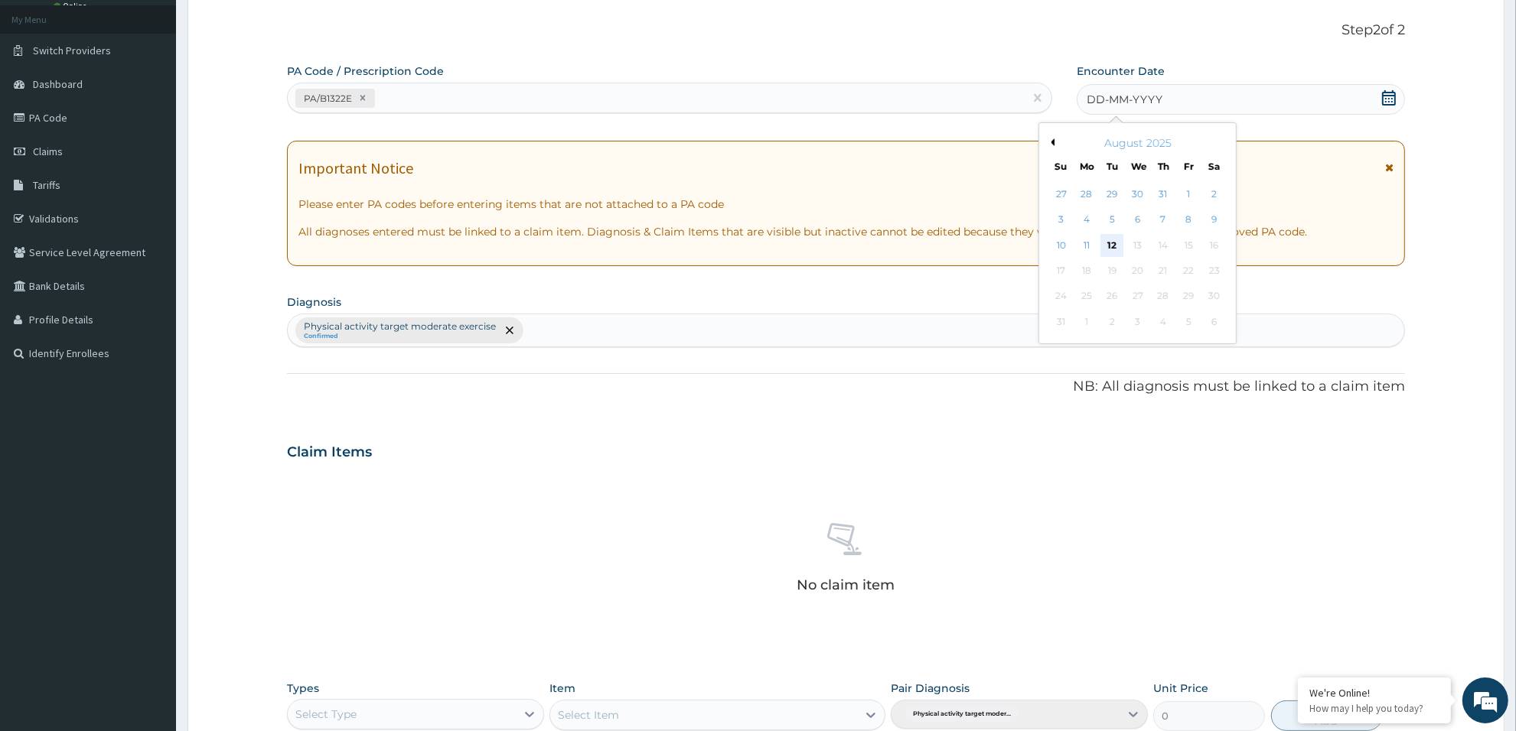
click at [1111, 250] on div "12" at bounding box center [1112, 245] width 23 height 23
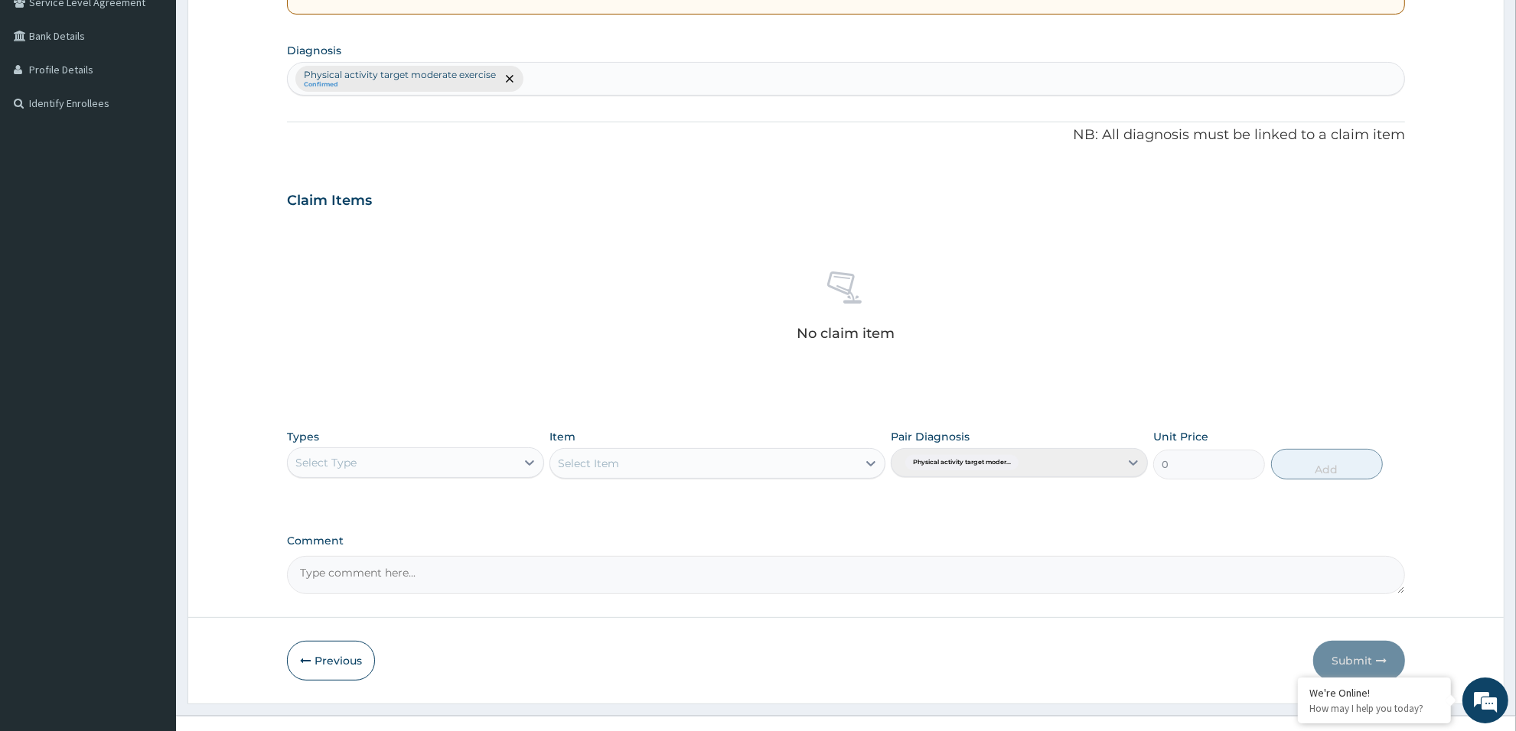
scroll to position [350, 0]
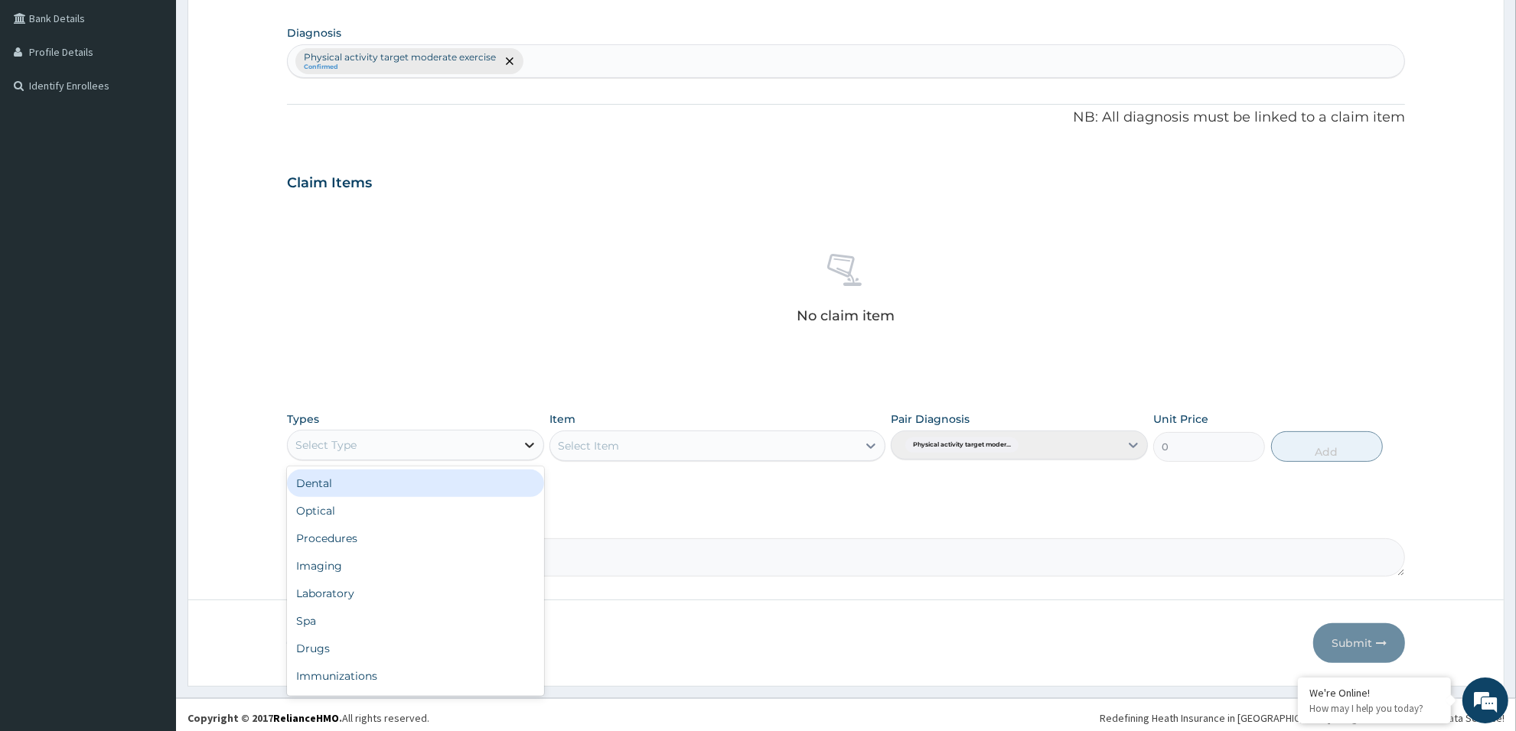
click at [525, 442] on icon at bounding box center [529, 445] width 15 height 15
type input "gym"
click at [521, 475] on div "Gym" at bounding box center [415, 484] width 257 height 28
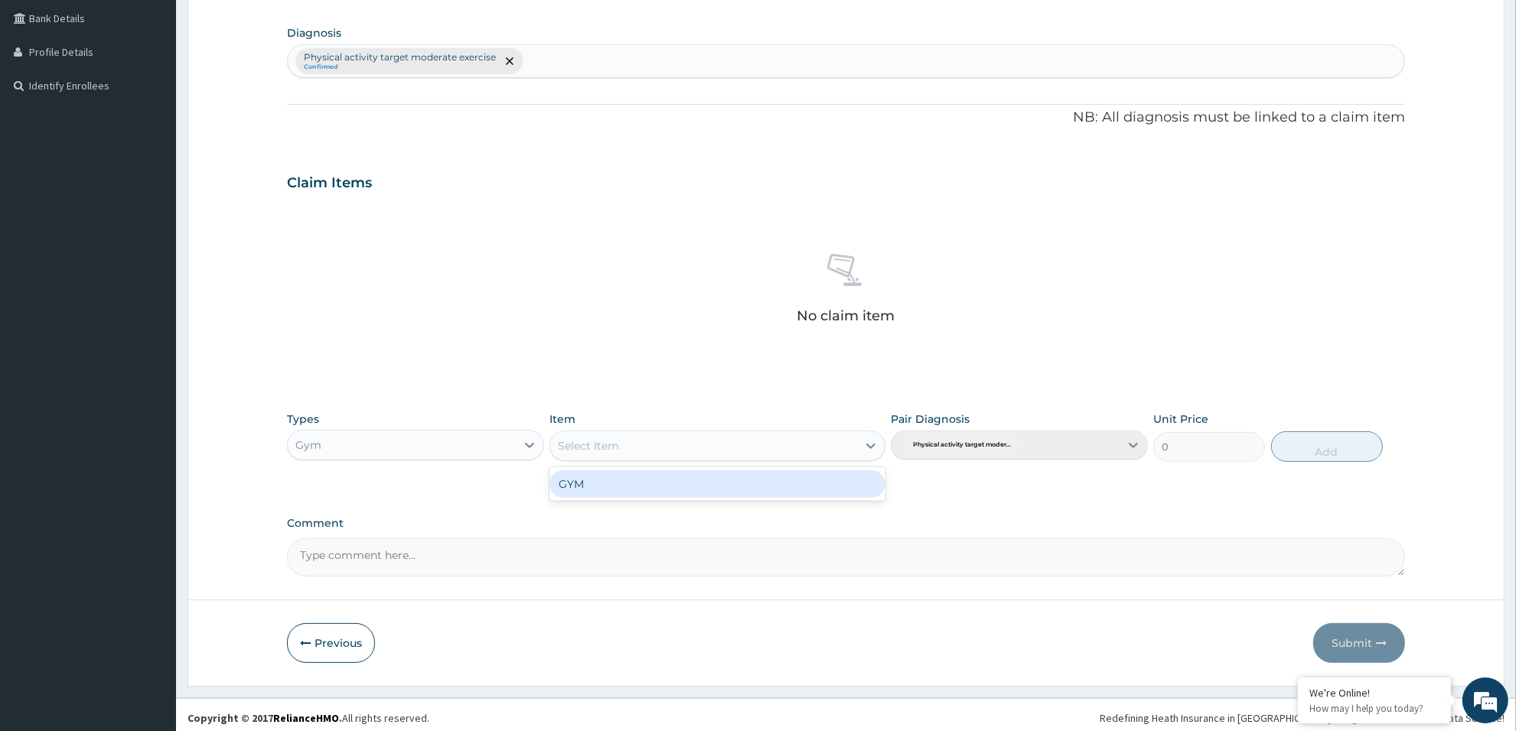
click at [621, 432] on div "Select Item" at bounding box center [716, 446] width 335 height 31
click at [624, 480] on div "GYM" at bounding box center [716, 485] width 335 height 28
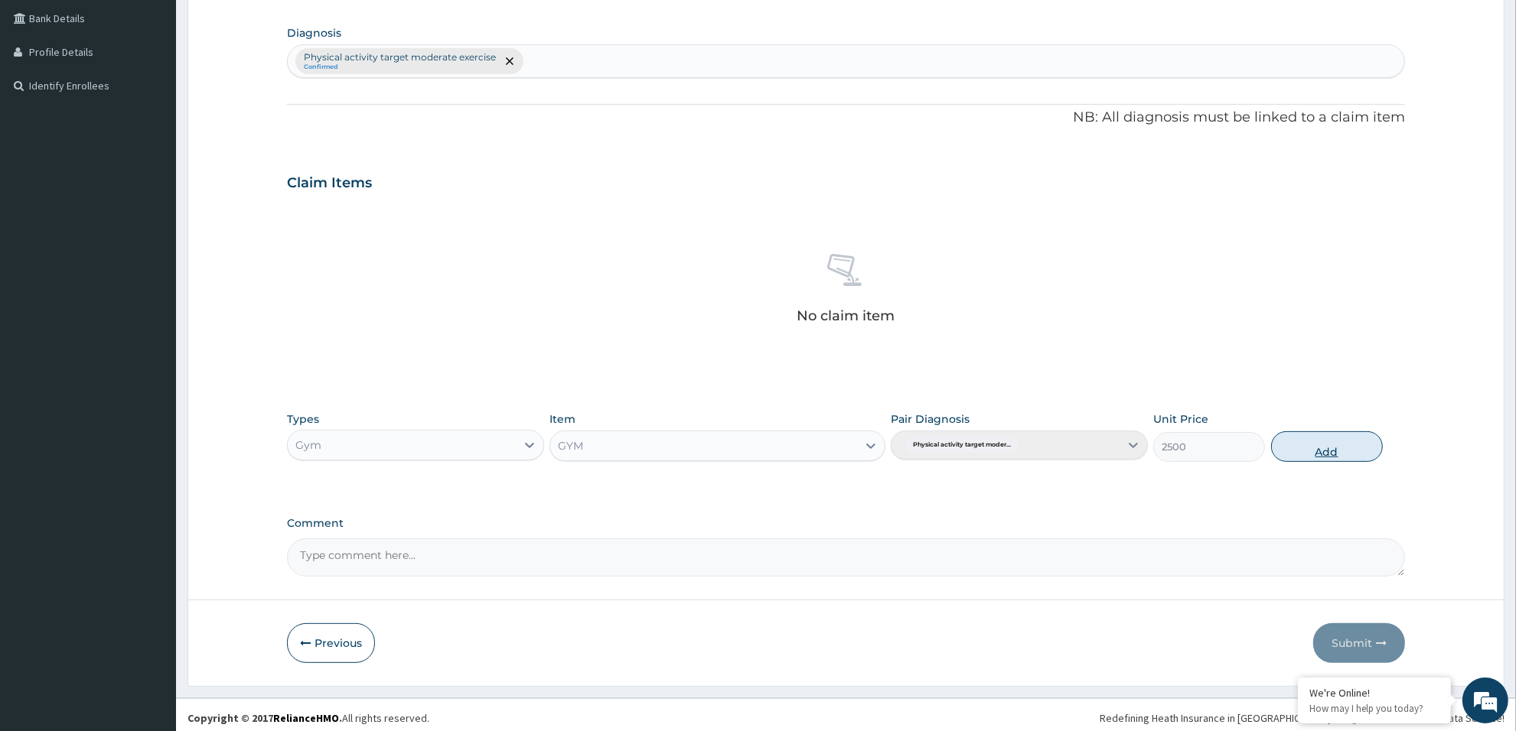
click at [1348, 446] on button "Add" at bounding box center [1327, 447] width 112 height 31
type input "0"
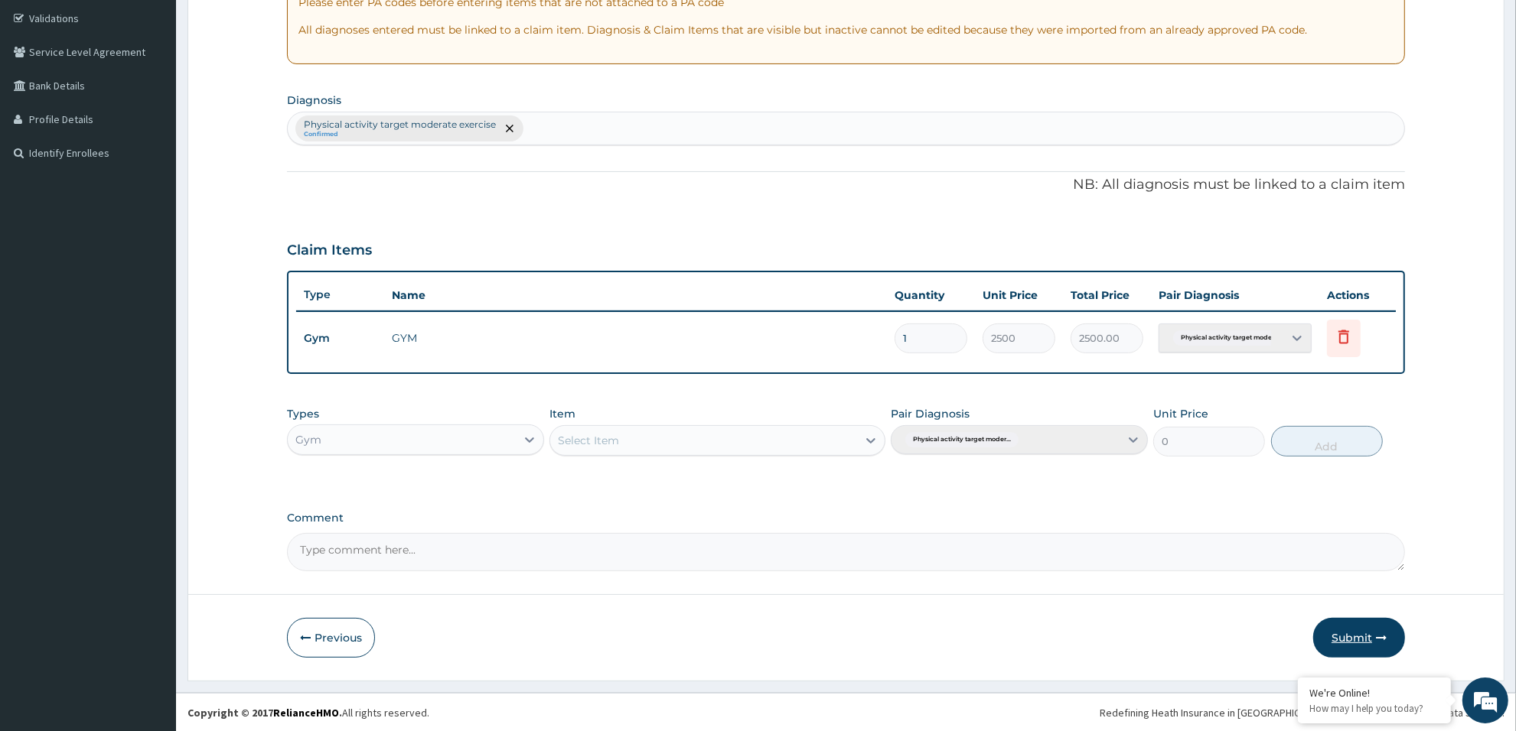
click at [1351, 634] on button "Submit" at bounding box center [1359, 638] width 92 height 40
